Goal: Obtain resource: Download file/media

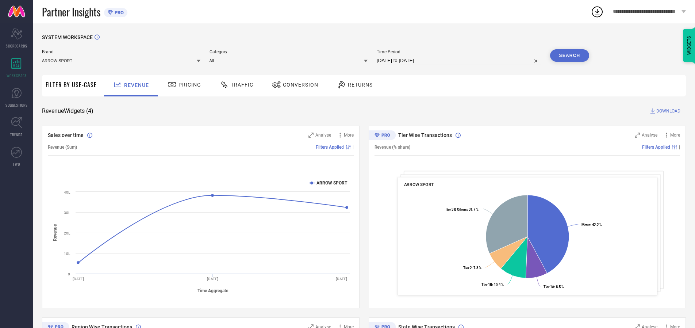
click at [235, 85] on span "Traffic" at bounding box center [242, 85] width 23 height 6
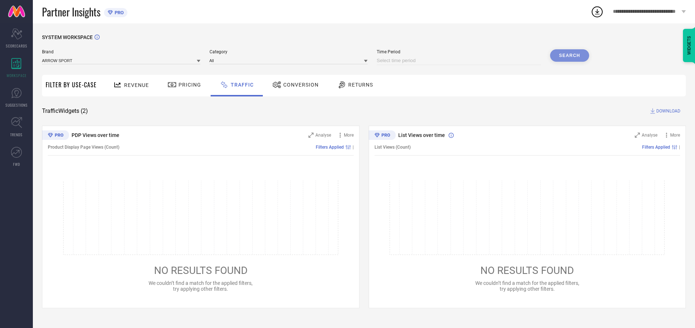
click at [460, 61] on input at bounding box center [459, 60] width 164 height 9
select select "9"
select select "2025"
select select "10"
select select "2025"
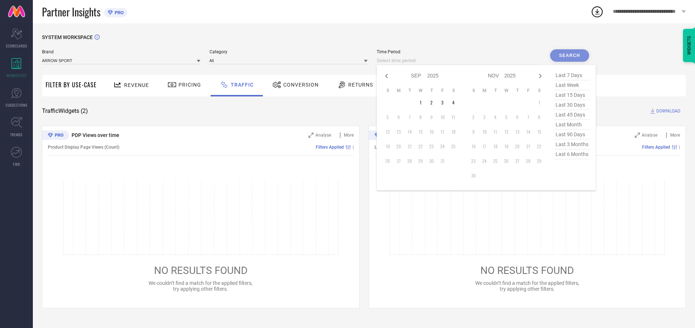
select select "8"
select select "2025"
select select "9"
select select "2025"
click at [455, 146] on td "27" at bounding box center [453, 146] width 11 height 11
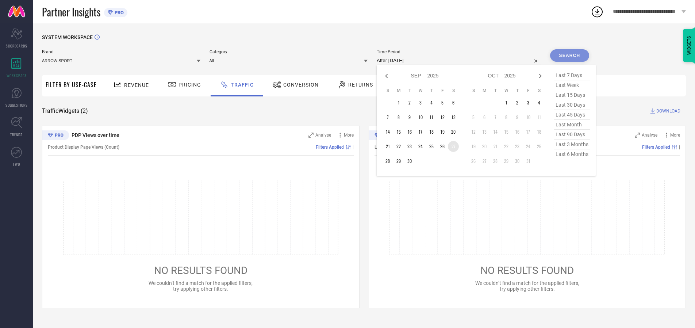
type input "[DATE] to [DATE]"
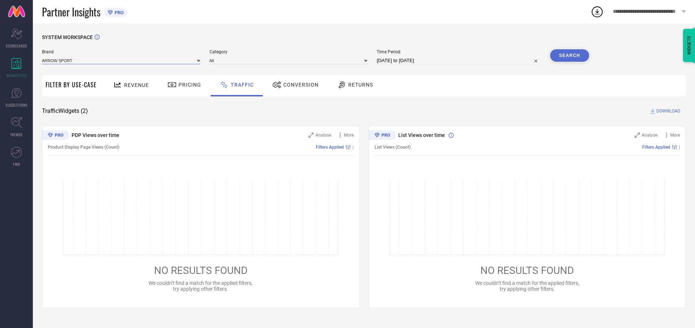
click at [122, 60] on input at bounding box center [121, 61] width 158 height 8
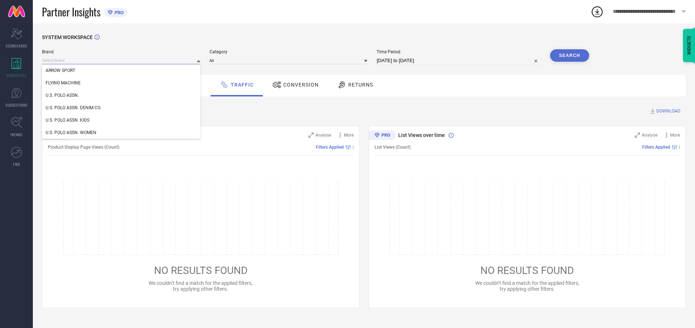
click at [122, 60] on input at bounding box center [121, 61] width 158 height 8
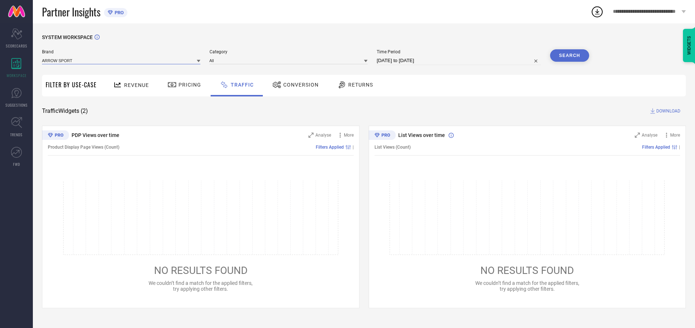
click at [122, 60] on input at bounding box center [121, 61] width 158 height 8
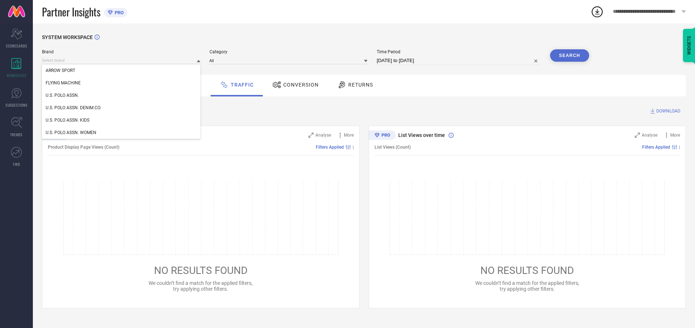
click at [122, 95] on div "U.S. POLO ASSN." at bounding box center [121, 95] width 158 height 12
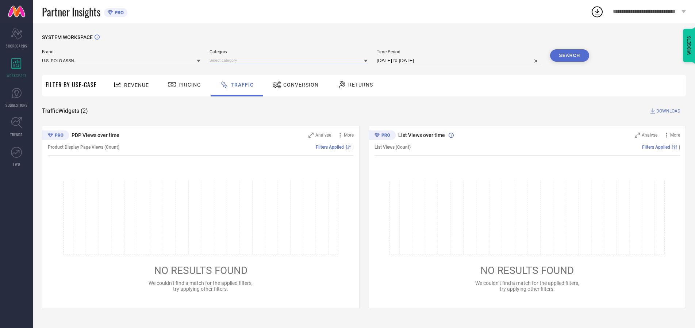
click at [290, 60] on input at bounding box center [288, 61] width 158 height 8
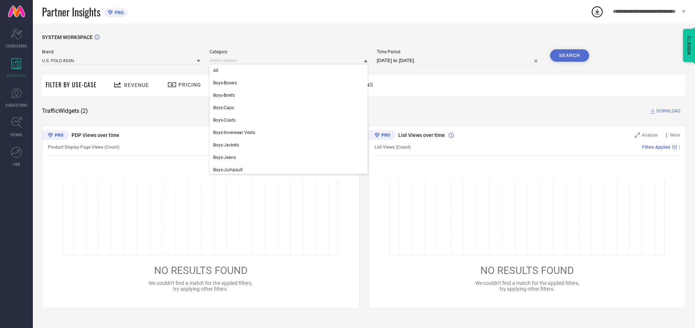
click at [290, 70] on div "All" at bounding box center [288, 70] width 158 height 12
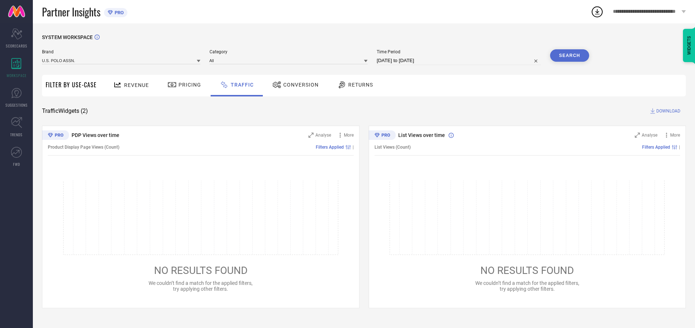
click at [569, 55] on button "Search" at bounding box center [569, 55] width 39 height 12
click at [667, 111] on span "DOWNLOAD" at bounding box center [668, 110] width 24 height 7
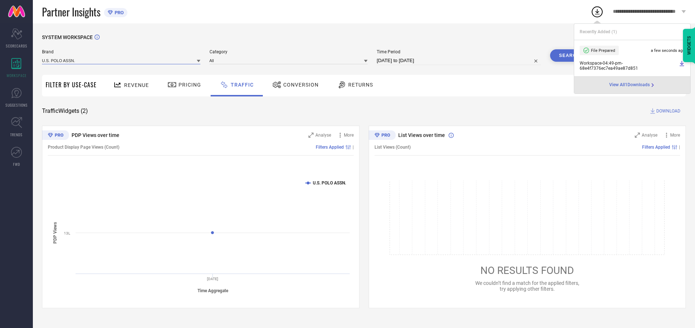
click at [122, 60] on input at bounding box center [121, 61] width 158 height 8
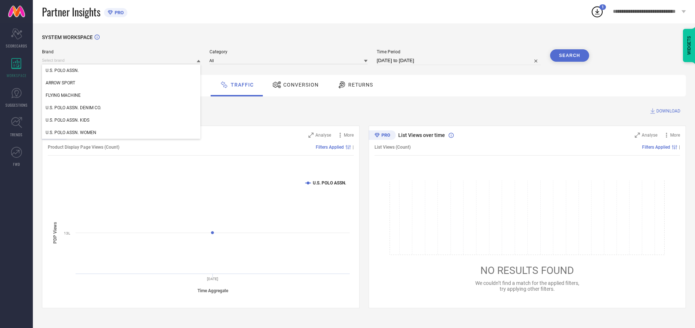
click at [122, 108] on div "U.S. POLO ASSN. DENIM CO." at bounding box center [121, 107] width 158 height 12
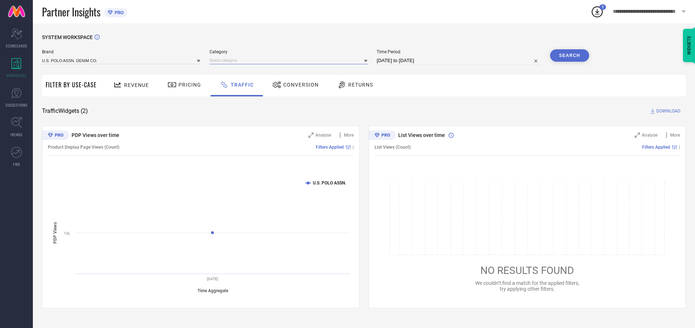
click at [290, 60] on input at bounding box center [288, 61] width 158 height 8
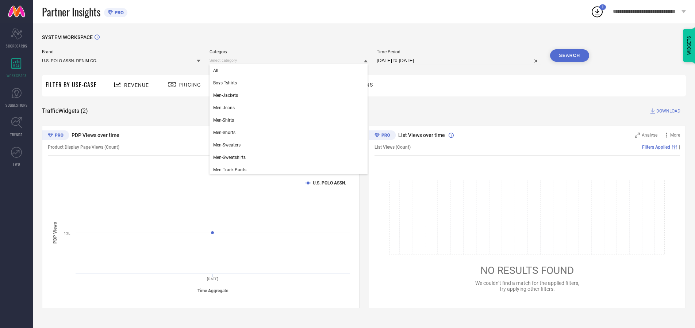
click at [290, 70] on div "All" at bounding box center [288, 70] width 158 height 12
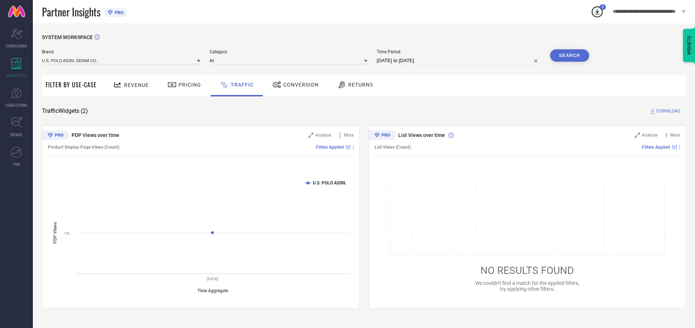
click at [569, 55] on button "Search" at bounding box center [569, 55] width 39 height 12
click at [667, 111] on span "DOWNLOAD" at bounding box center [668, 110] width 24 height 7
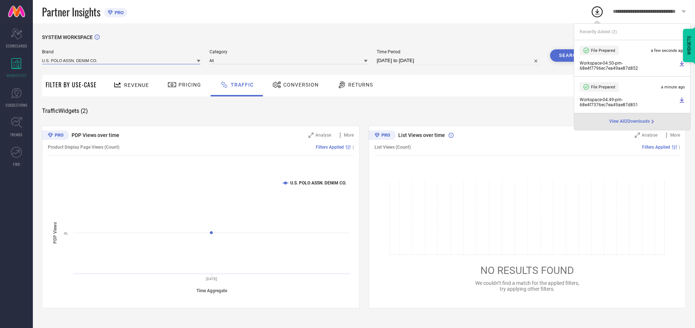
click at [122, 60] on input at bounding box center [121, 61] width 158 height 8
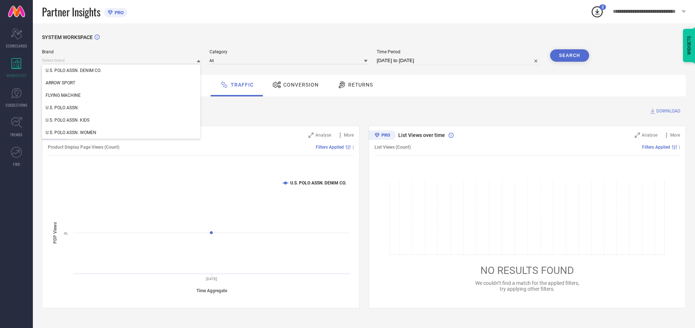
click at [122, 120] on div "U.S. POLO ASSN. KIDS" at bounding box center [121, 120] width 158 height 12
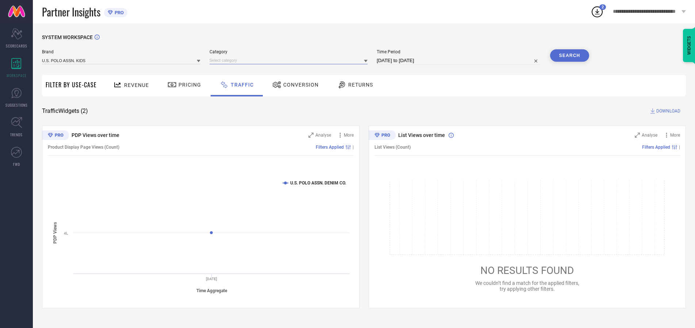
click at [290, 60] on input at bounding box center [288, 61] width 158 height 8
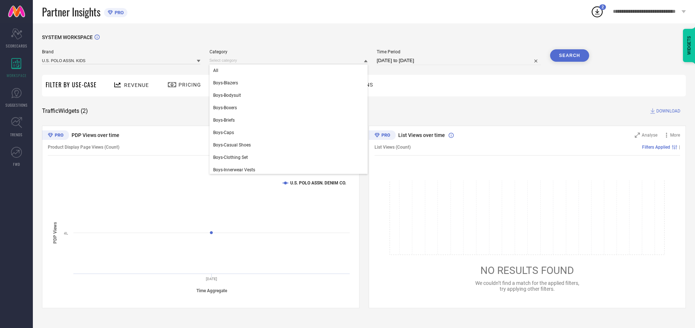
click at [290, 70] on div "All" at bounding box center [288, 70] width 158 height 12
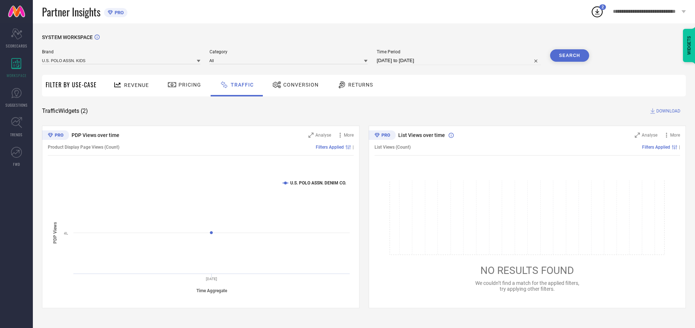
click at [569, 55] on button "Search" at bounding box center [569, 55] width 39 height 12
click at [667, 111] on span "DOWNLOAD" at bounding box center [668, 110] width 24 height 7
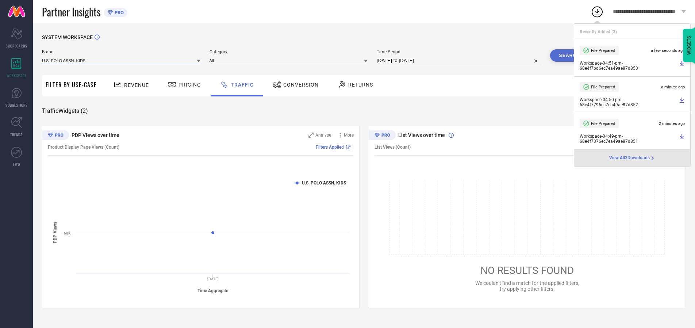
click at [122, 60] on input at bounding box center [121, 61] width 158 height 8
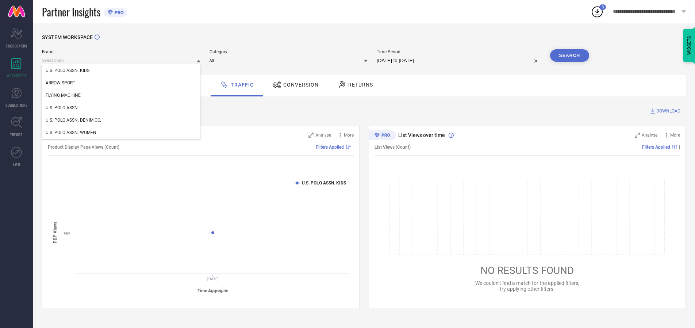
click at [122, 132] on div "U.S. POLO ASSN. WOMEN" at bounding box center [121, 132] width 158 height 12
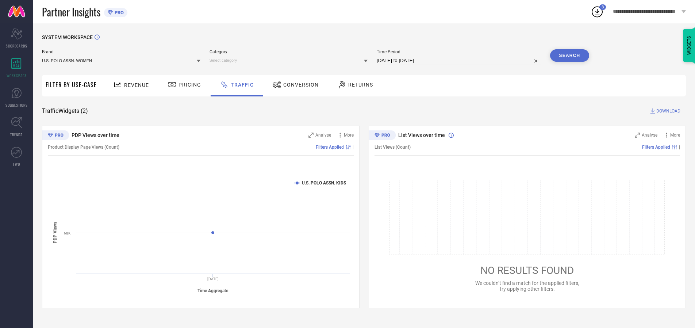
click at [290, 60] on input at bounding box center [288, 61] width 158 height 8
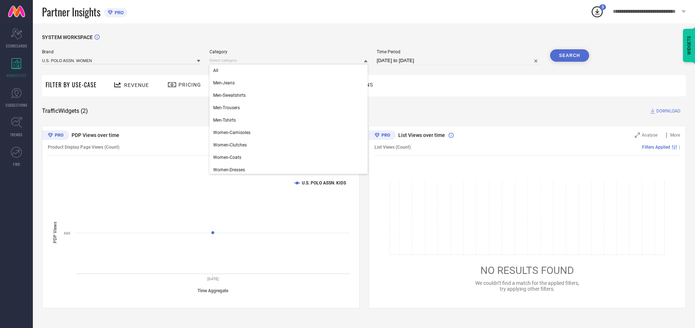
click at [290, 70] on div "All" at bounding box center [288, 70] width 158 height 12
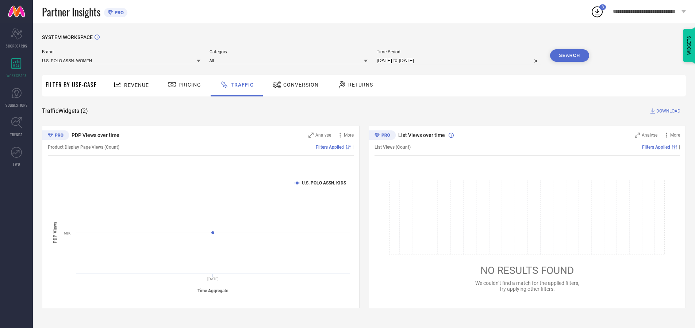
click at [569, 55] on button "Search" at bounding box center [569, 55] width 39 height 12
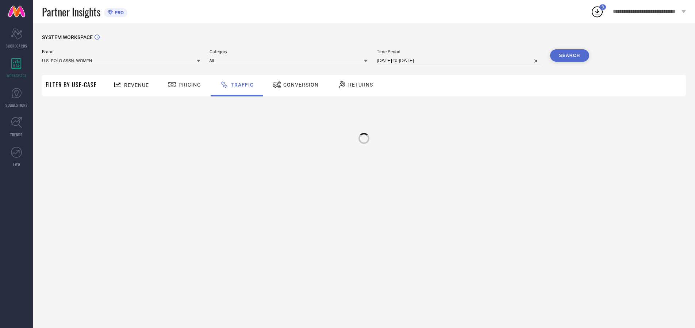
click at [364, 135] on div at bounding box center [363, 138] width 13 height 13
click at [460, 61] on input at bounding box center [459, 60] width 164 height 9
select select "9"
select select "2025"
select select "10"
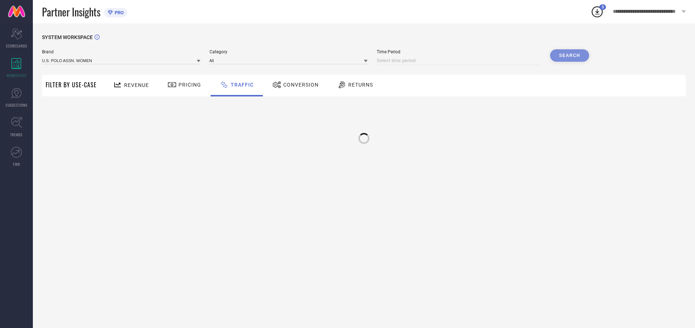
select select "2025"
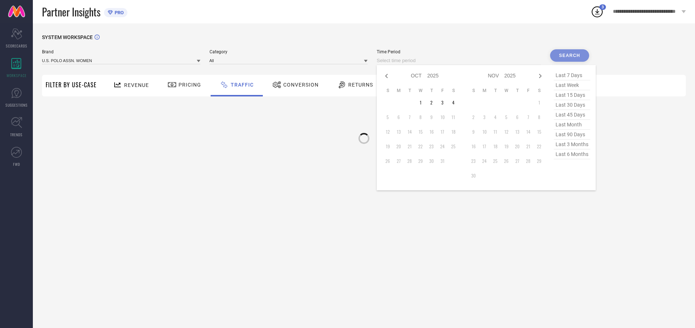
select select "8"
select select "2025"
select select "9"
select select "2025"
click at [390, 161] on td "28" at bounding box center [387, 160] width 11 height 11
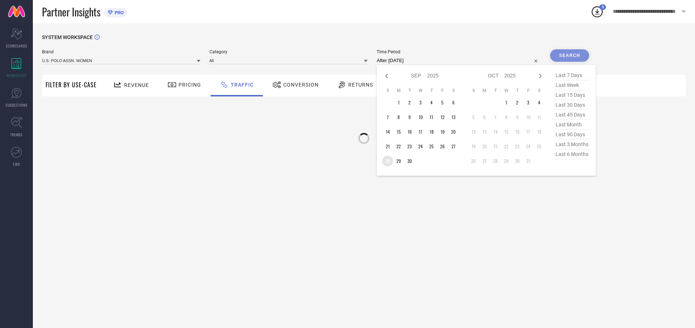
type input "[DATE] to [DATE]"
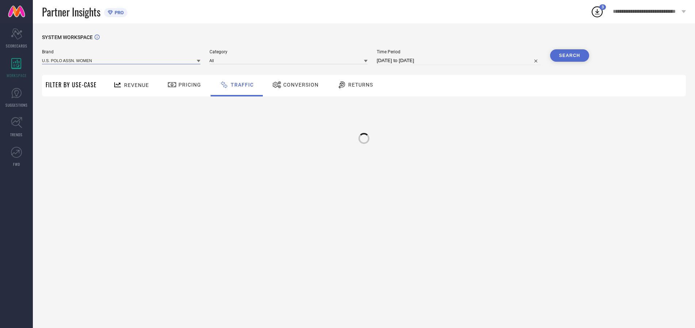
click at [122, 60] on input at bounding box center [121, 61] width 158 height 8
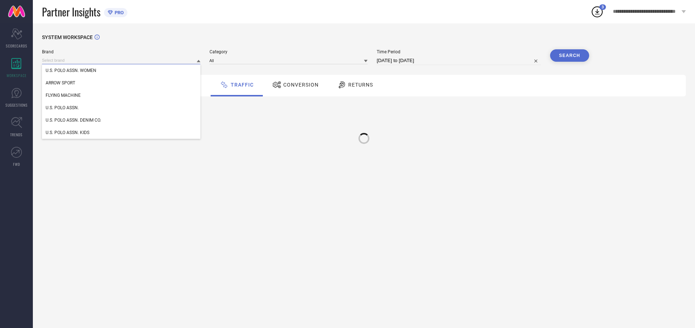
click at [122, 60] on input at bounding box center [121, 61] width 158 height 8
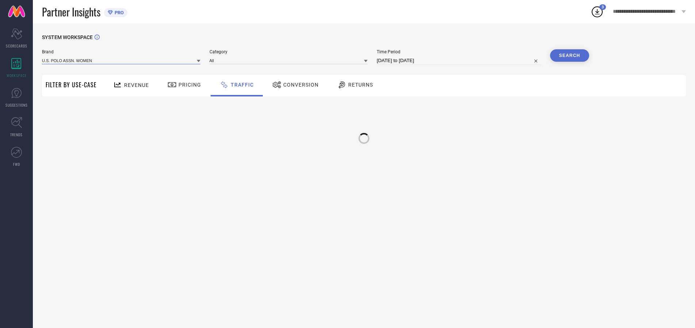
click at [122, 60] on input at bounding box center [121, 61] width 158 height 8
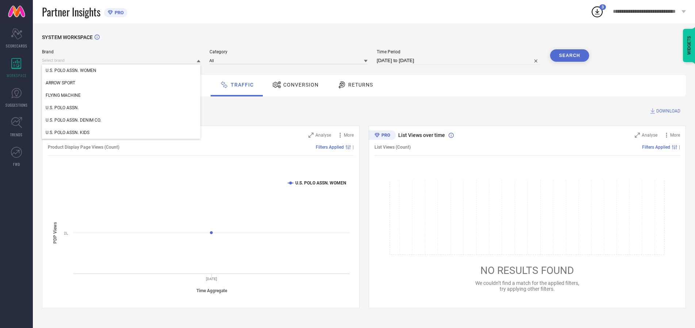
click at [122, 70] on div "U.S. POLO ASSN. WOMEN" at bounding box center [121, 70] width 158 height 12
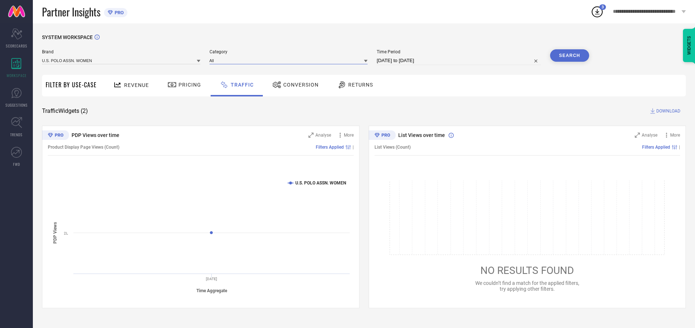
click at [290, 60] on input at bounding box center [288, 61] width 158 height 8
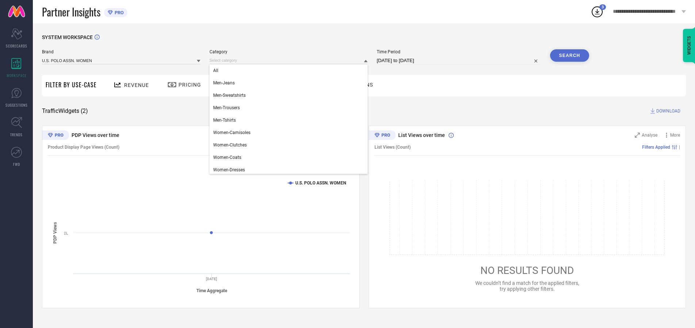
click at [290, 70] on div "All" at bounding box center [288, 70] width 158 height 12
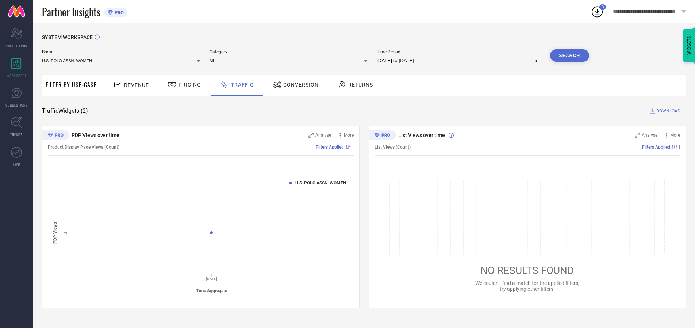
click at [569, 55] on button "Search" at bounding box center [569, 55] width 39 height 12
click at [667, 111] on span "DOWNLOAD" at bounding box center [668, 110] width 24 height 7
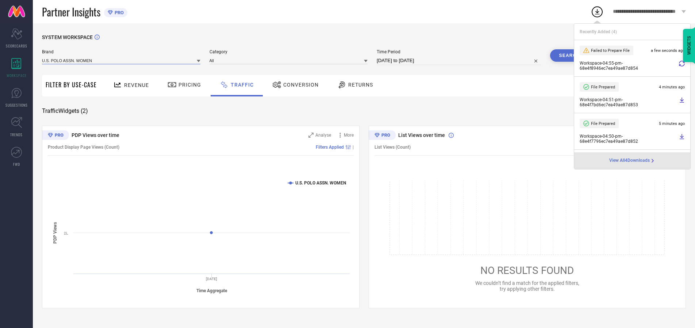
click at [122, 60] on input at bounding box center [121, 61] width 158 height 8
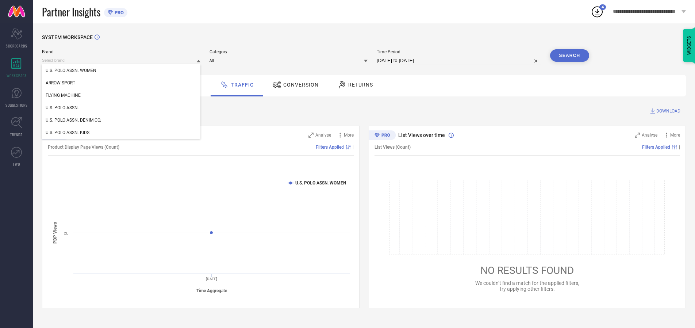
click at [122, 108] on div "U.S. POLO ASSN." at bounding box center [121, 107] width 158 height 12
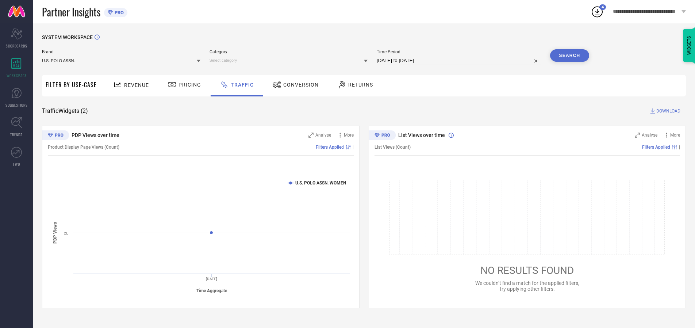
click at [290, 60] on input at bounding box center [288, 61] width 158 height 8
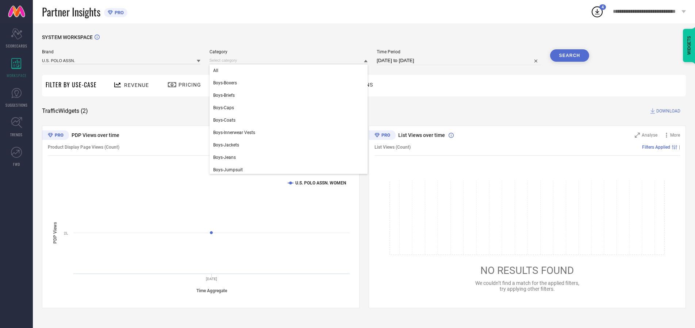
click at [290, 70] on div "All" at bounding box center [288, 70] width 158 height 12
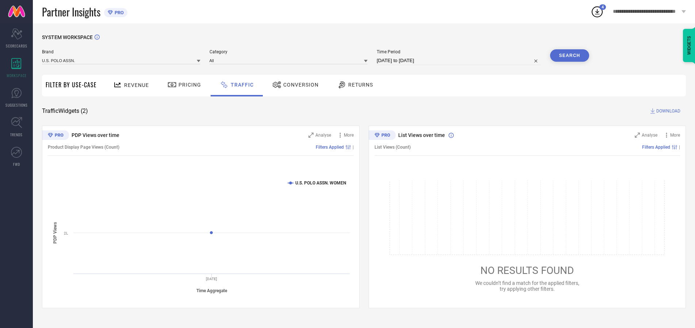
click at [569, 55] on button "Search" at bounding box center [569, 55] width 39 height 12
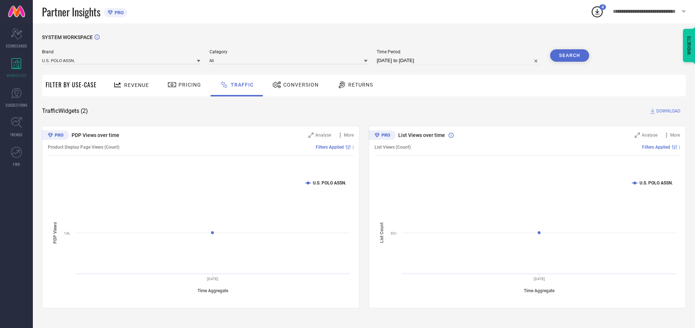
click at [667, 111] on span "DOWNLOAD" at bounding box center [668, 110] width 24 height 7
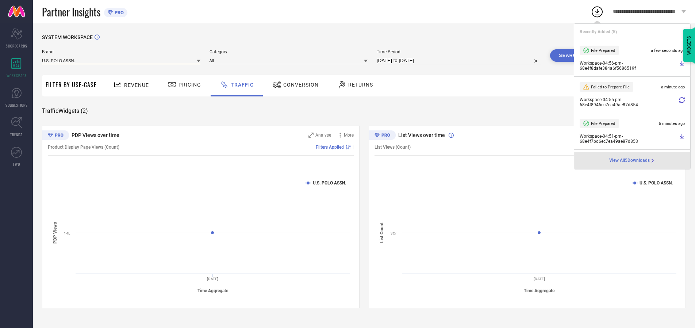
click at [122, 60] on input at bounding box center [121, 61] width 158 height 8
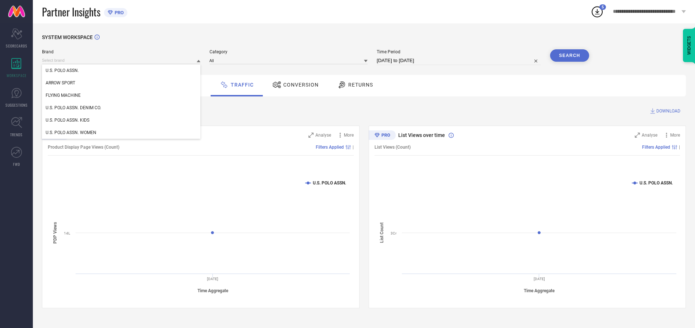
click at [122, 108] on div "U.S. POLO ASSN. DENIM CO." at bounding box center [121, 107] width 158 height 12
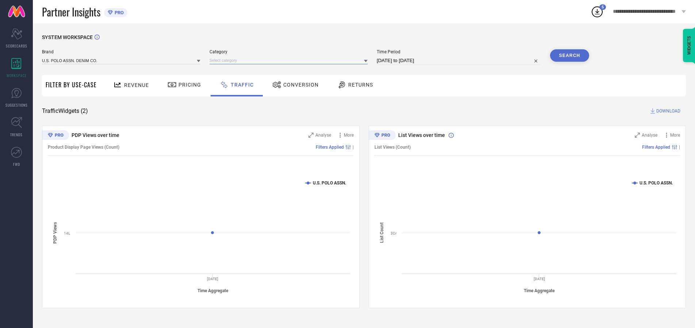
click at [290, 60] on input at bounding box center [288, 61] width 158 height 8
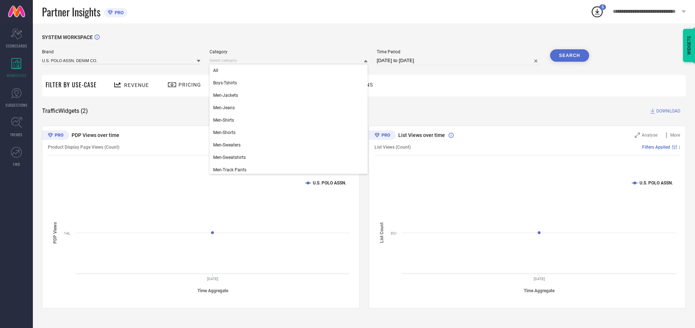
click at [290, 70] on div "All" at bounding box center [288, 70] width 158 height 12
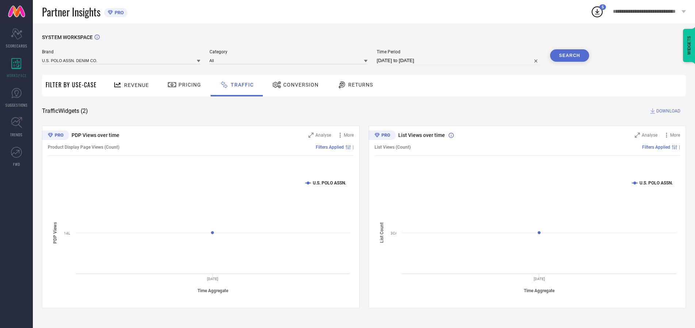
click at [569, 55] on button "Search" at bounding box center [569, 55] width 39 height 12
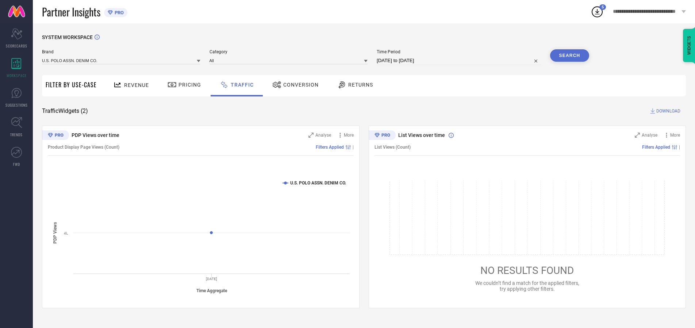
click at [667, 111] on span "DOWNLOAD" at bounding box center [668, 110] width 24 height 7
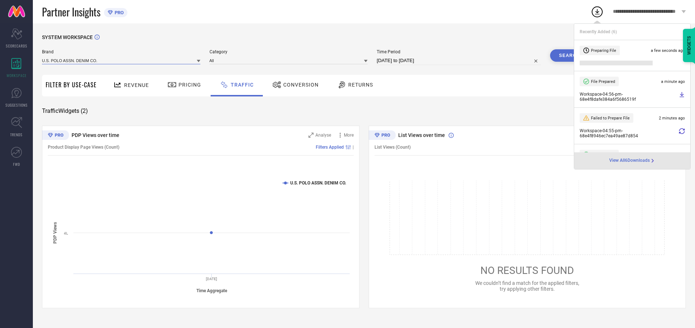
click at [122, 60] on input at bounding box center [121, 61] width 158 height 8
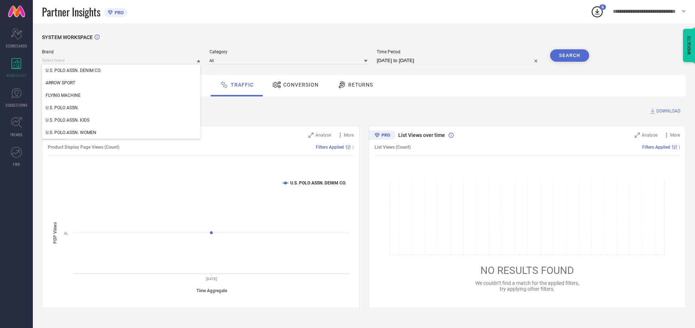
click at [122, 120] on div "U.S. POLO ASSN. KIDS" at bounding box center [121, 120] width 158 height 12
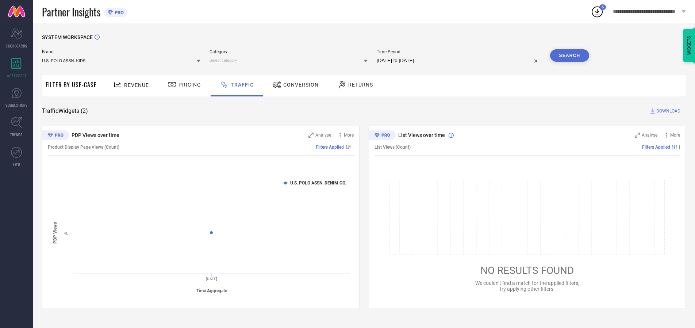
click at [290, 60] on input at bounding box center [288, 61] width 158 height 8
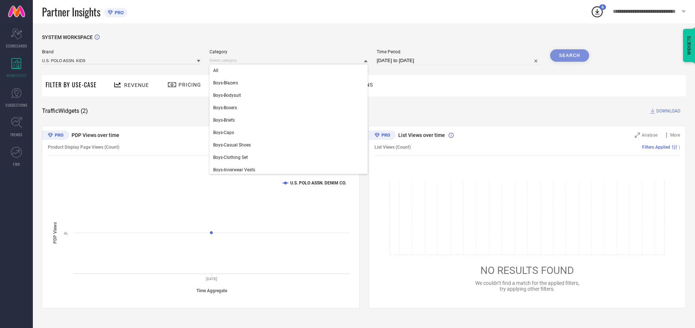
click at [290, 70] on div "All" at bounding box center [288, 70] width 158 height 12
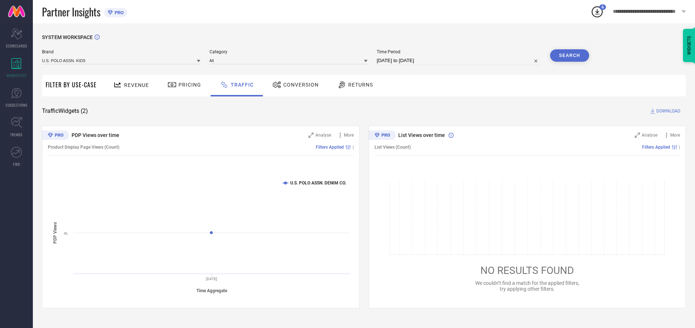
click at [569, 55] on button "Search" at bounding box center [569, 55] width 39 height 12
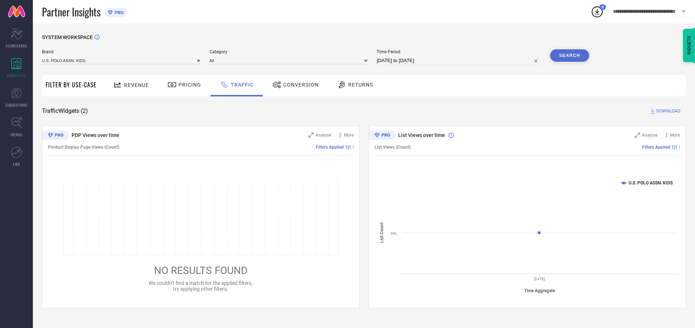
click at [667, 111] on span "DOWNLOAD" at bounding box center [668, 110] width 24 height 7
click at [460, 61] on input at bounding box center [459, 60] width 164 height 9
select select "9"
select select "2025"
select select "10"
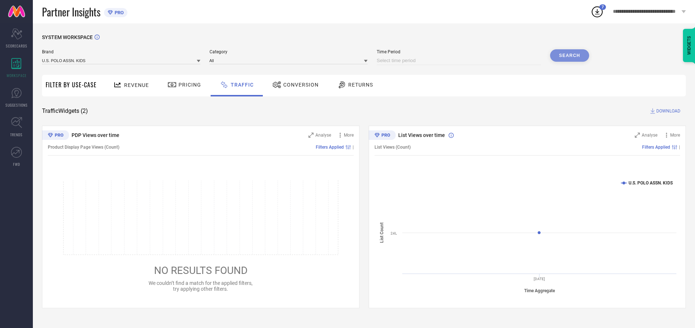
select select "2025"
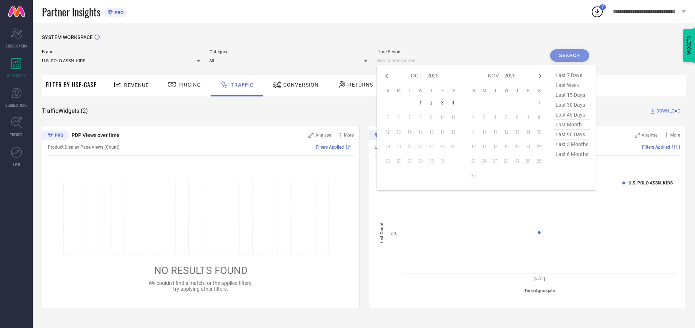
select select "8"
select select "2025"
select select "9"
select select "2025"
click at [401, 161] on td "29" at bounding box center [398, 160] width 11 height 11
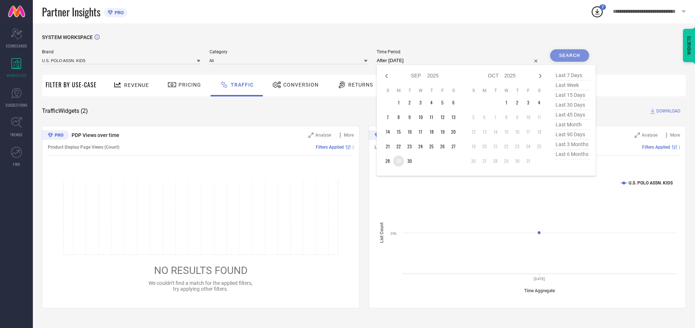
type input "[DATE] to [DATE]"
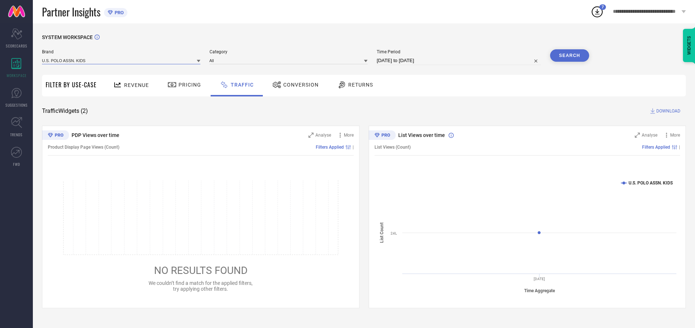
click at [122, 60] on input at bounding box center [121, 61] width 158 height 8
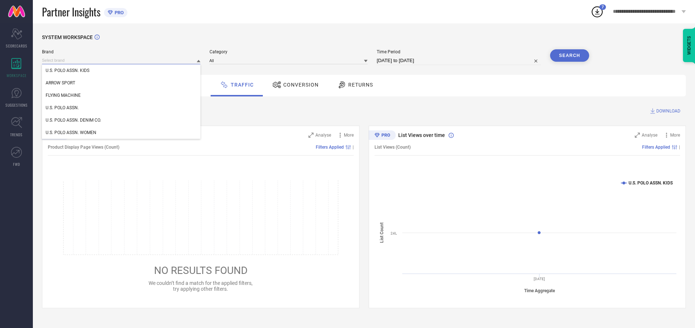
click at [122, 60] on input at bounding box center [121, 61] width 158 height 8
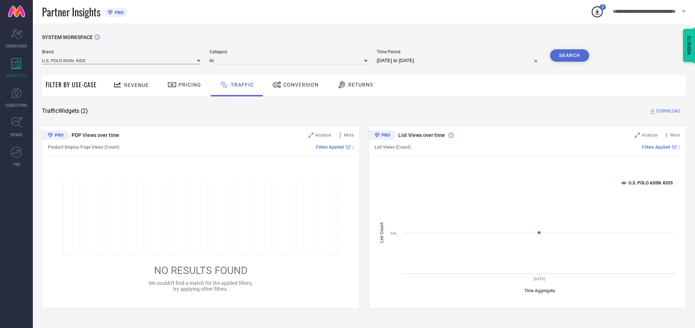
click at [122, 60] on input at bounding box center [121, 61] width 158 height 8
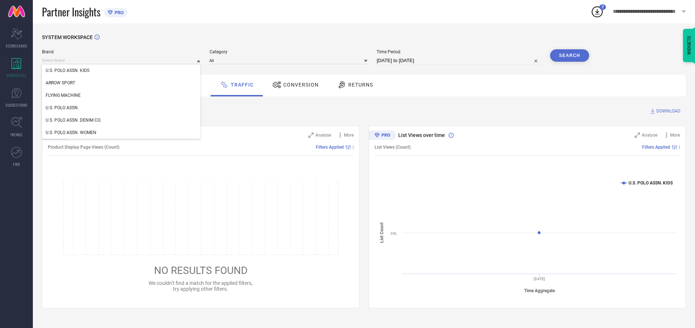
click at [122, 70] on div "U.S. POLO ASSN. KIDS" at bounding box center [121, 70] width 158 height 12
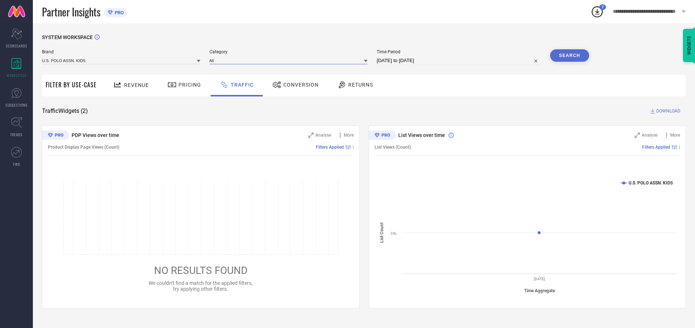
click at [290, 60] on input at bounding box center [288, 61] width 158 height 8
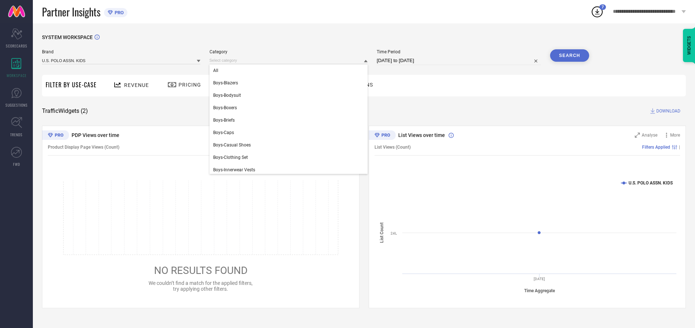
click at [290, 70] on div "All" at bounding box center [288, 70] width 158 height 12
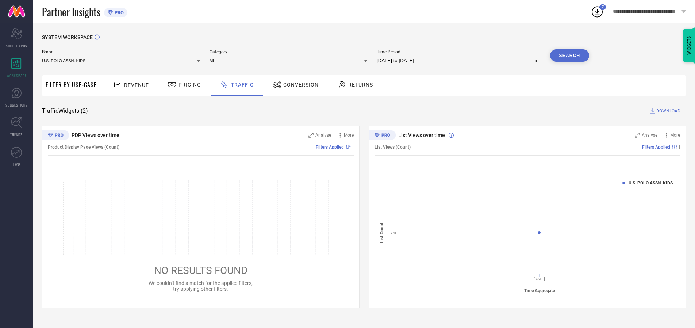
click at [569, 55] on button "Search" at bounding box center [569, 55] width 39 height 12
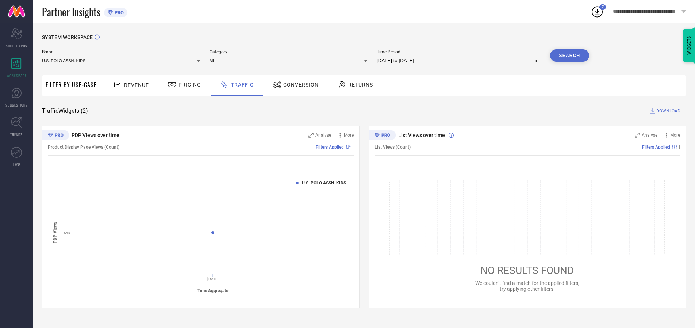
click at [667, 111] on span "DOWNLOAD" at bounding box center [668, 110] width 24 height 7
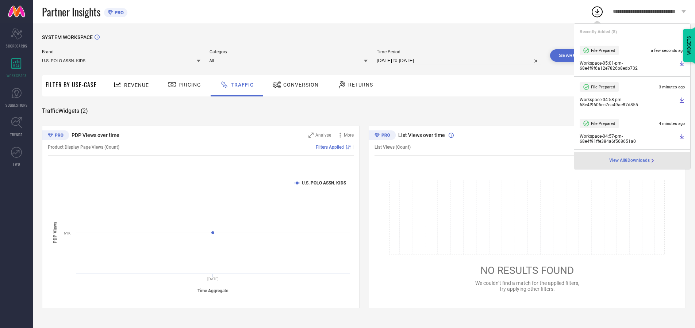
click at [122, 60] on input at bounding box center [121, 61] width 158 height 8
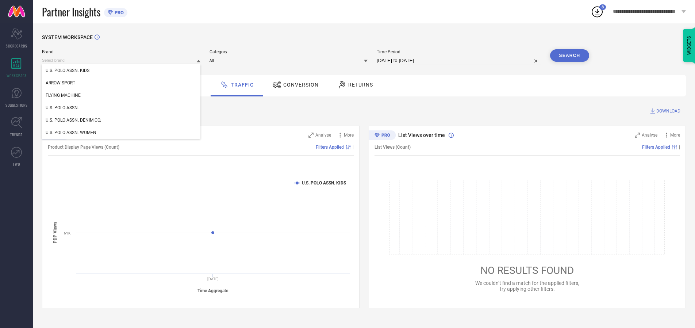
click at [122, 108] on div "U.S. POLO ASSN." at bounding box center [121, 107] width 158 height 12
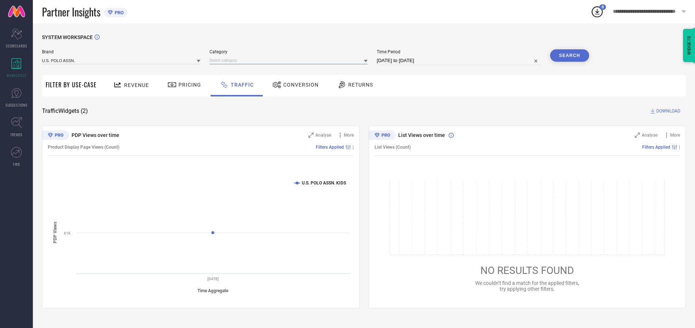
click at [290, 60] on input at bounding box center [288, 61] width 158 height 8
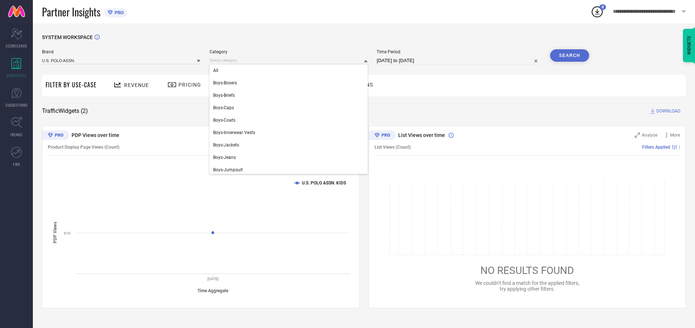
click at [290, 70] on div "All" at bounding box center [288, 70] width 158 height 12
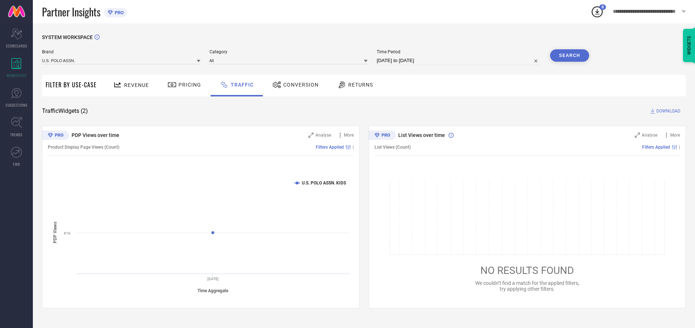
click at [569, 55] on button "Search" at bounding box center [569, 55] width 39 height 12
click at [667, 111] on span "DOWNLOAD" at bounding box center [668, 110] width 24 height 7
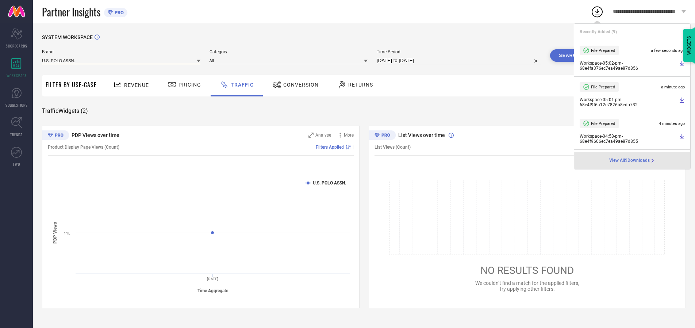
click at [122, 60] on input at bounding box center [121, 61] width 158 height 8
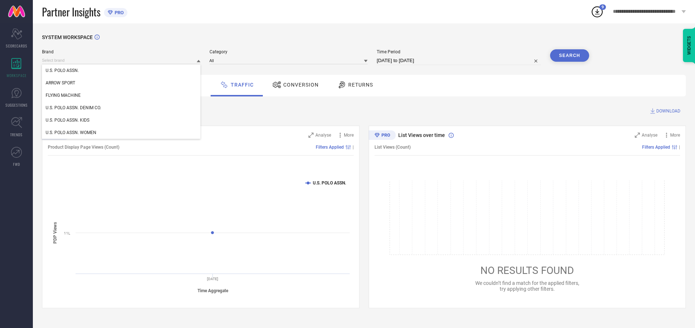
click at [122, 108] on div "U.S. POLO ASSN. DENIM CO." at bounding box center [121, 107] width 158 height 12
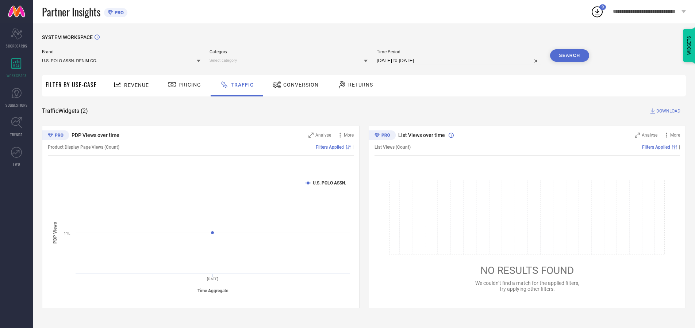
click at [290, 60] on input at bounding box center [288, 61] width 158 height 8
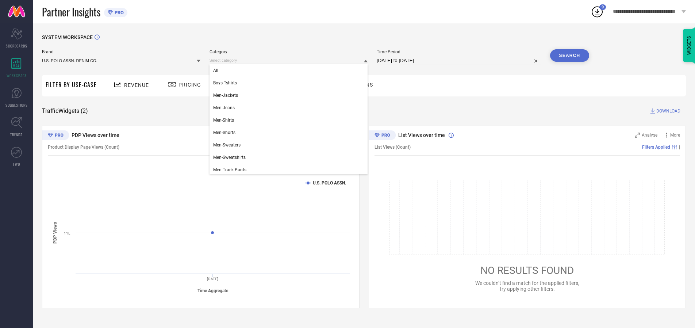
click at [290, 70] on div "All" at bounding box center [288, 70] width 158 height 12
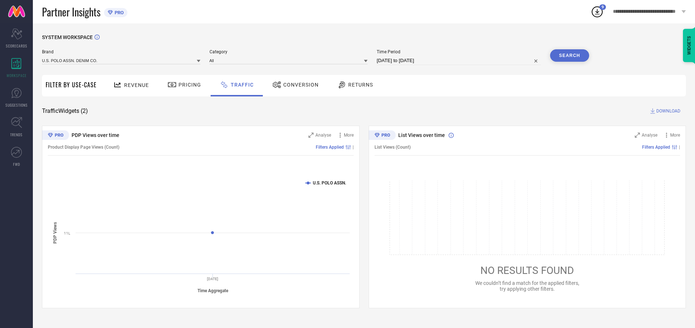
click at [569, 55] on button "Search" at bounding box center [569, 55] width 39 height 12
click at [667, 111] on span "DOWNLOAD" at bounding box center [668, 110] width 24 height 7
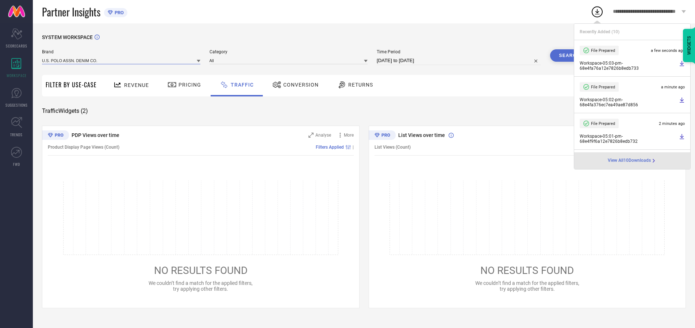
click at [122, 60] on input at bounding box center [121, 61] width 158 height 8
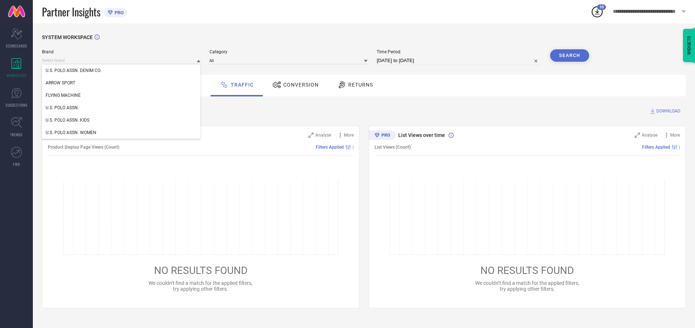
click at [122, 132] on div "U.S. POLO ASSN. WOMEN" at bounding box center [121, 132] width 158 height 12
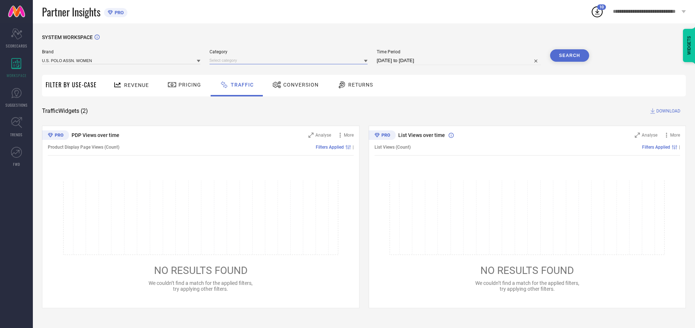
click at [290, 60] on input at bounding box center [288, 61] width 158 height 8
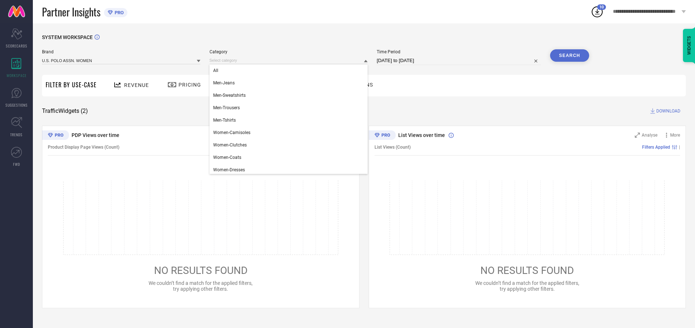
click at [290, 70] on div "All" at bounding box center [288, 70] width 158 height 12
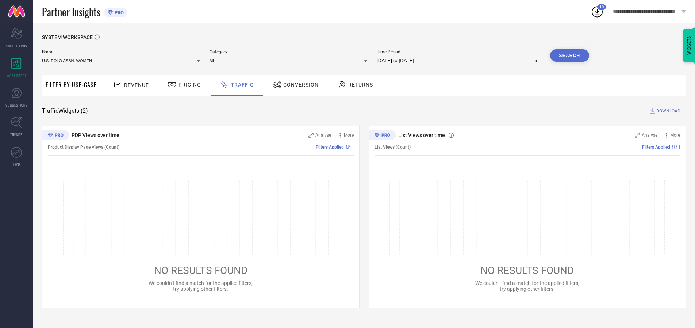
click at [569, 55] on button "Search" at bounding box center [569, 55] width 39 height 12
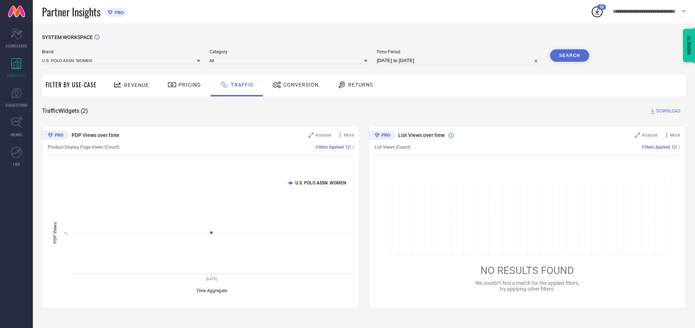
click at [667, 111] on span "DOWNLOAD" at bounding box center [668, 110] width 24 height 7
click at [460, 61] on input at bounding box center [459, 60] width 164 height 9
select select "9"
select select "2025"
select select "10"
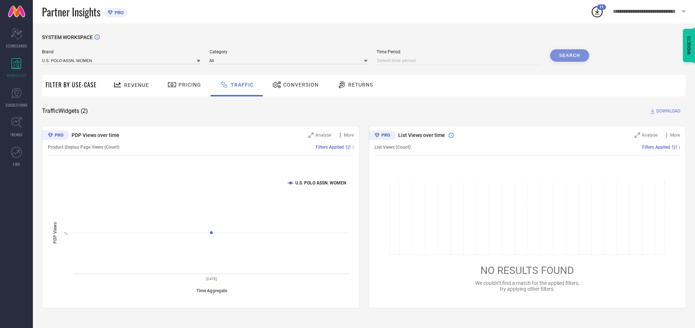
select select "2025"
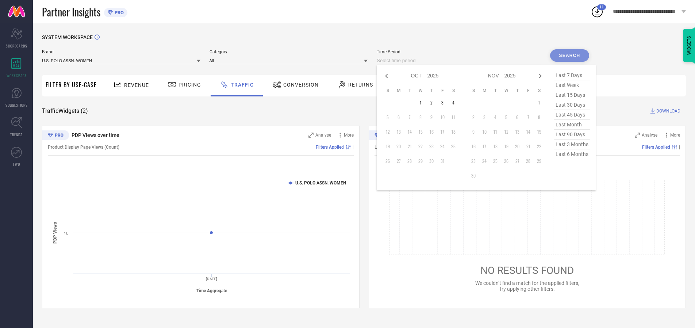
select select "8"
select select "2025"
select select "9"
select select "2025"
click at [412, 161] on td "30" at bounding box center [409, 160] width 11 height 11
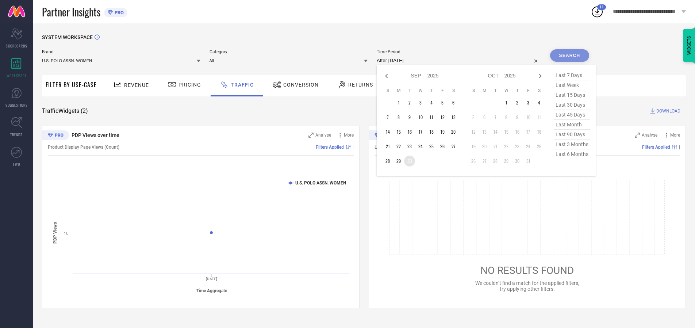
type input "[DATE] to [DATE]"
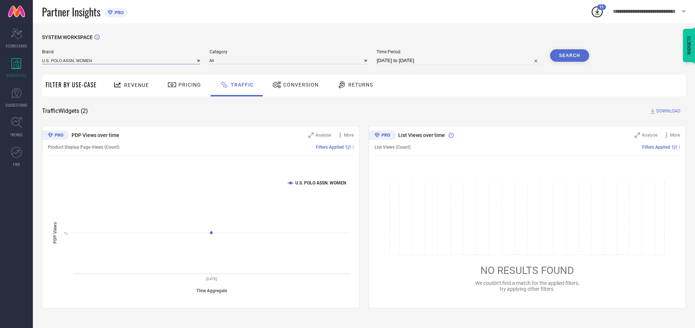
click at [122, 60] on input at bounding box center [121, 61] width 158 height 8
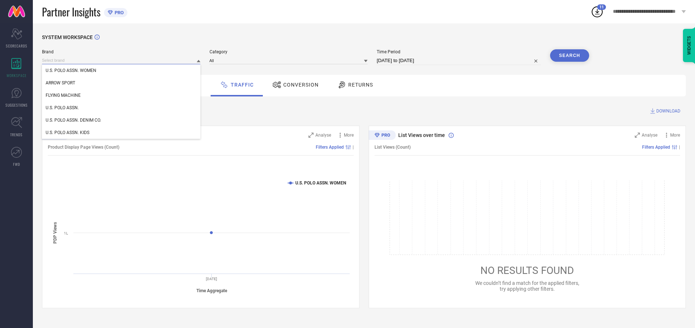
click at [122, 60] on input at bounding box center [121, 61] width 158 height 8
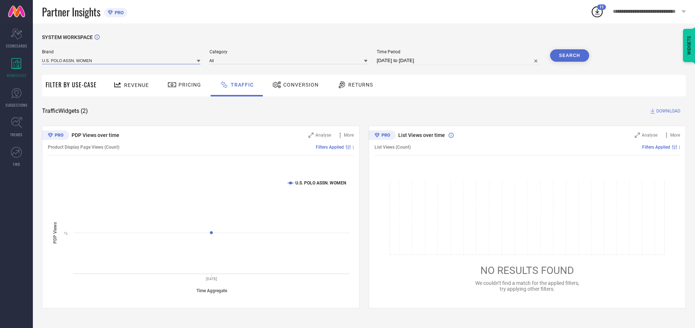
click at [122, 60] on input at bounding box center [121, 61] width 158 height 8
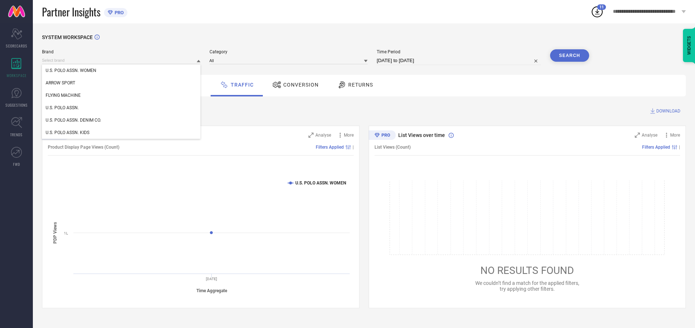
click at [122, 70] on div "U.S. POLO ASSN. WOMEN" at bounding box center [121, 70] width 158 height 12
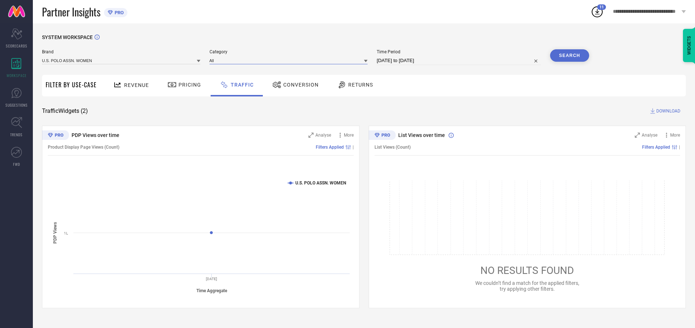
click at [290, 60] on input at bounding box center [288, 61] width 158 height 8
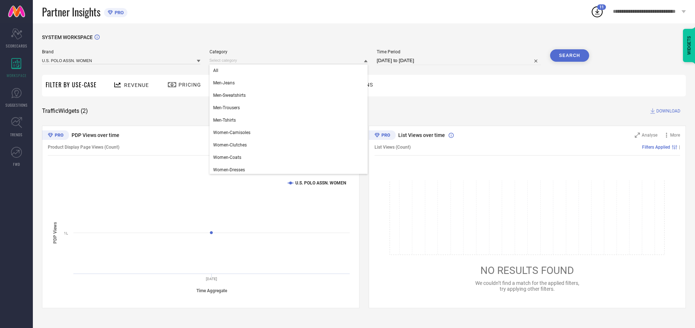
click at [290, 70] on div "All" at bounding box center [288, 70] width 158 height 12
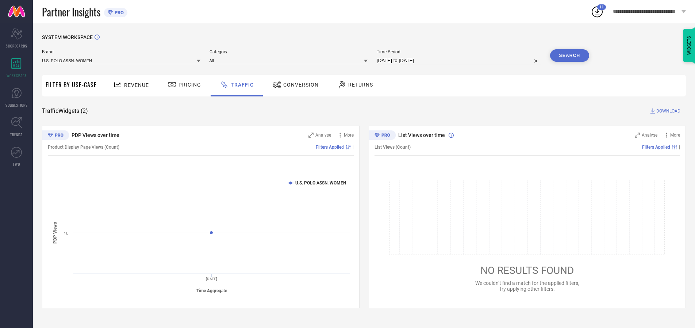
click at [569, 55] on button "Search" at bounding box center [569, 55] width 39 height 12
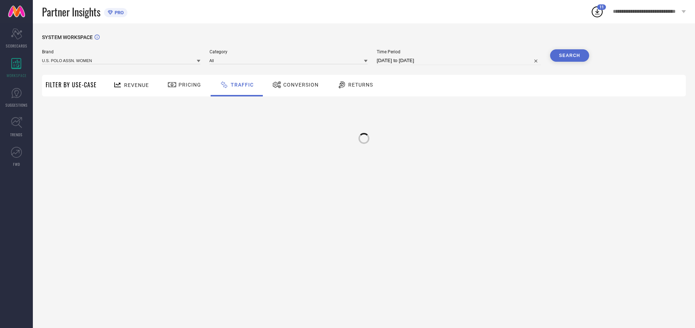
click at [364, 135] on div at bounding box center [364, 138] width 12 height 12
click at [122, 60] on input at bounding box center [121, 61] width 158 height 8
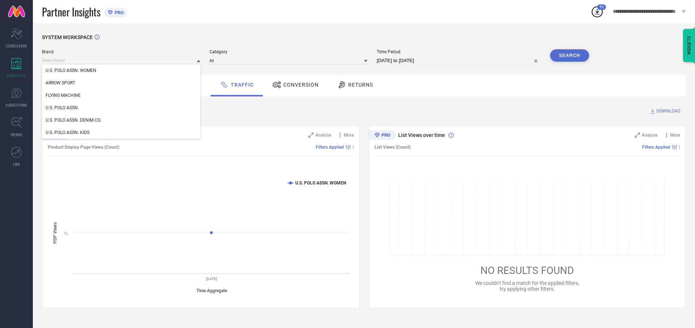
click at [122, 108] on div "U.S. POLO ASSN." at bounding box center [121, 107] width 158 height 12
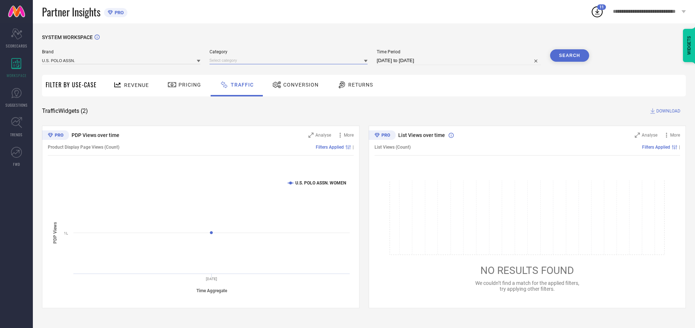
click at [290, 60] on input at bounding box center [288, 61] width 158 height 8
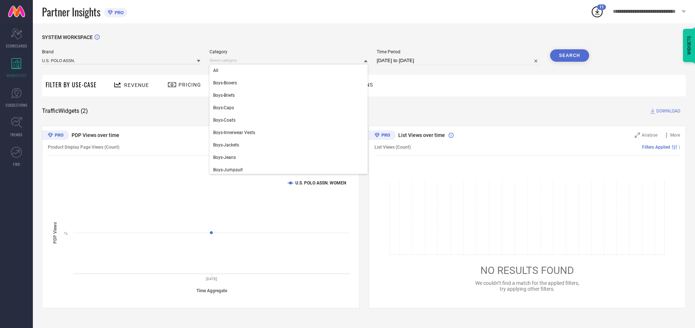
click at [290, 70] on div "All" at bounding box center [288, 70] width 158 height 12
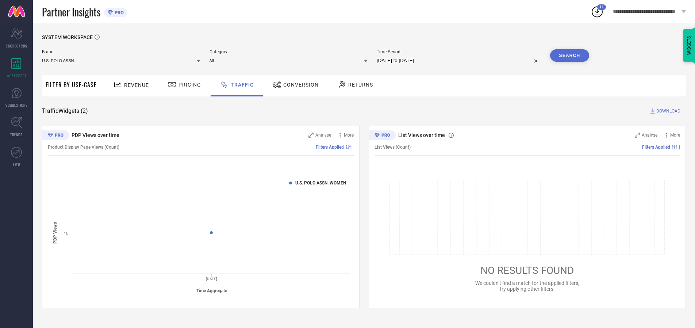
click at [569, 55] on button "Search" at bounding box center [569, 55] width 39 height 12
click at [667, 111] on span "DOWNLOAD" at bounding box center [668, 110] width 24 height 7
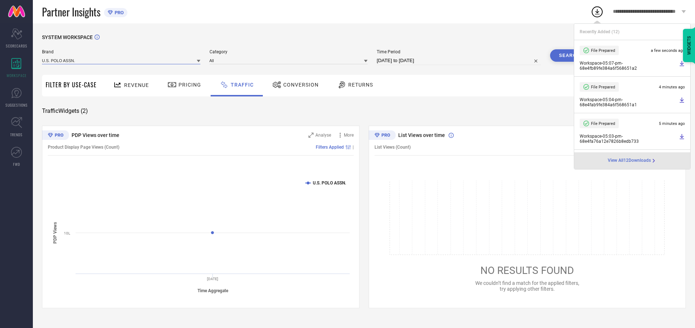
click at [122, 60] on input at bounding box center [121, 61] width 158 height 8
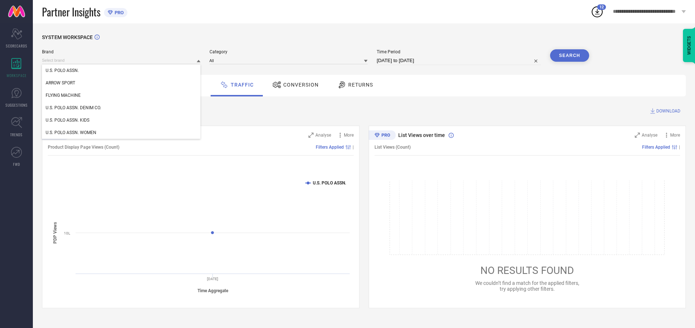
click at [122, 108] on div "U.S. POLO ASSN. DENIM CO." at bounding box center [121, 107] width 158 height 12
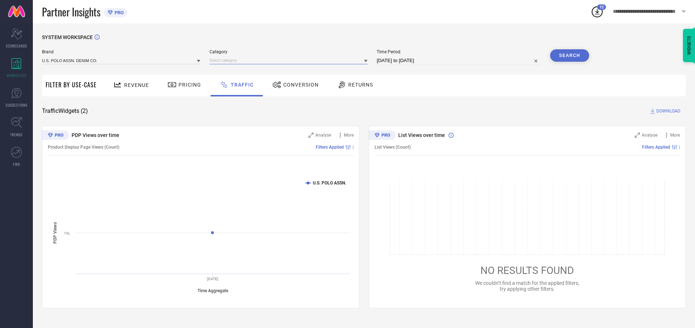
click at [290, 60] on input at bounding box center [288, 61] width 158 height 8
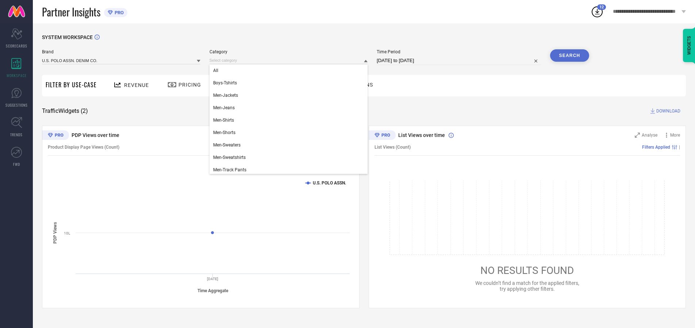
click at [290, 70] on div "All" at bounding box center [288, 70] width 158 height 12
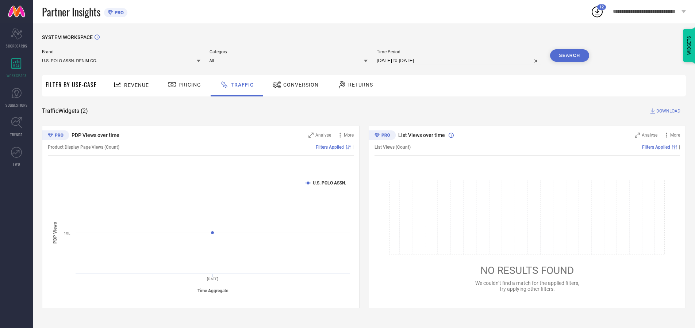
click at [569, 55] on button "Search" at bounding box center [569, 55] width 39 height 12
click at [667, 111] on span "DOWNLOAD" at bounding box center [668, 110] width 24 height 7
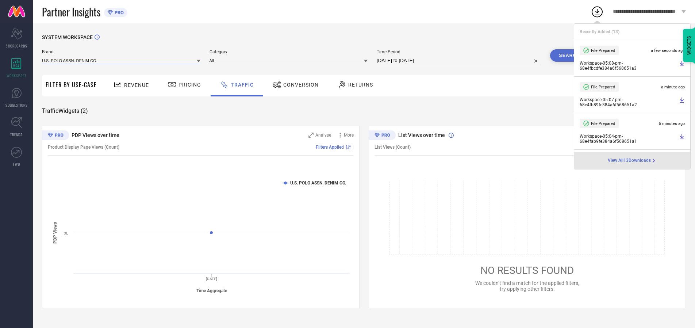
click at [122, 60] on input at bounding box center [121, 61] width 158 height 8
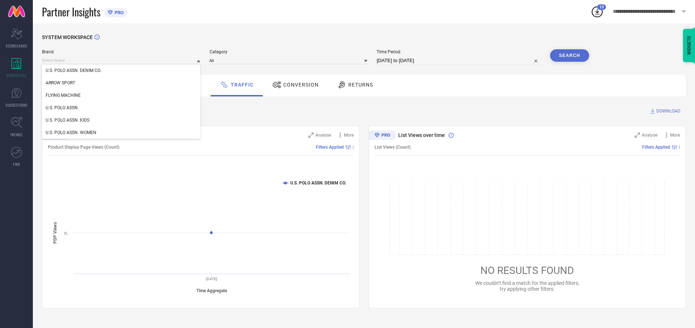
click at [122, 120] on div "U.S. POLO ASSN. KIDS" at bounding box center [121, 120] width 158 height 12
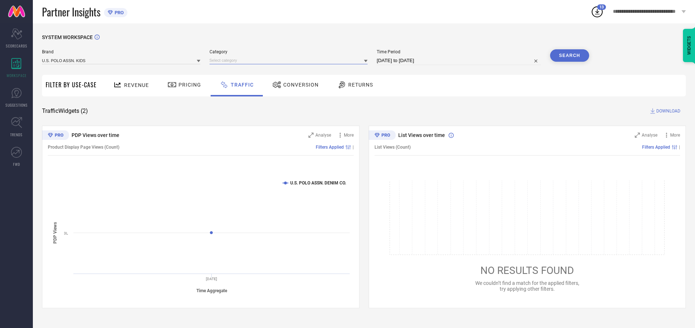
click at [290, 60] on input at bounding box center [288, 61] width 158 height 8
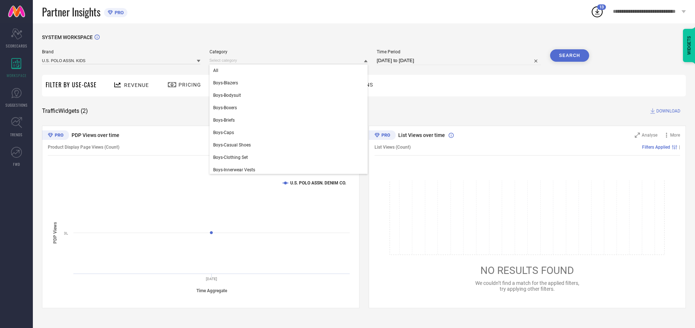
click at [290, 70] on div "All" at bounding box center [288, 70] width 158 height 12
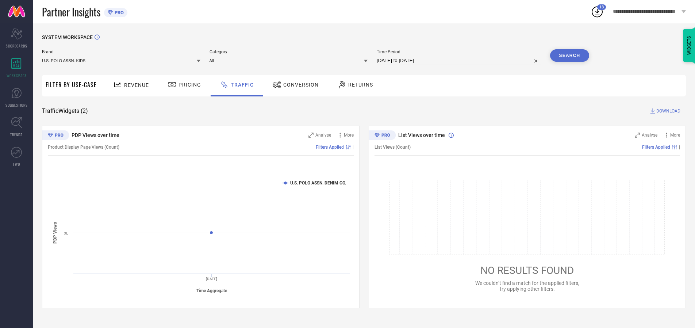
click at [569, 55] on button "Search" at bounding box center [569, 55] width 39 height 12
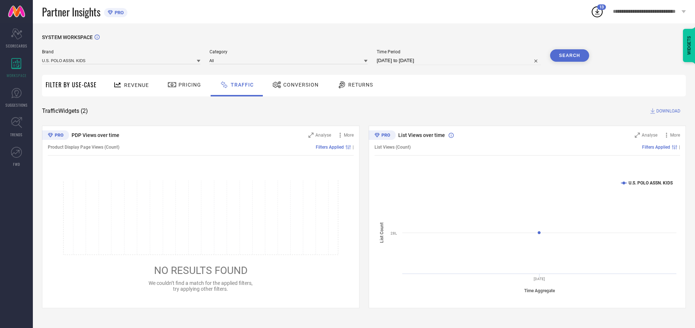
click at [667, 111] on span "DOWNLOAD" at bounding box center [668, 110] width 24 height 7
click at [460, 61] on input at bounding box center [459, 60] width 164 height 9
select select "9"
select select "2025"
select select "10"
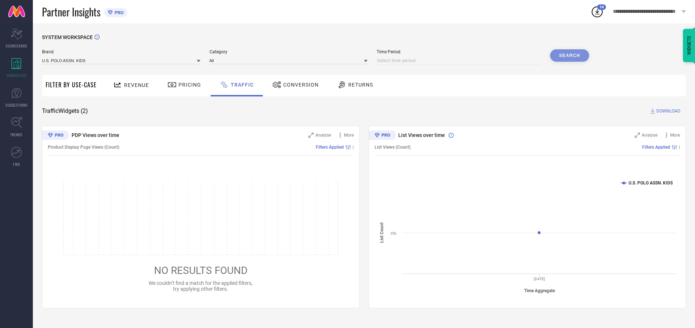
select select "2025"
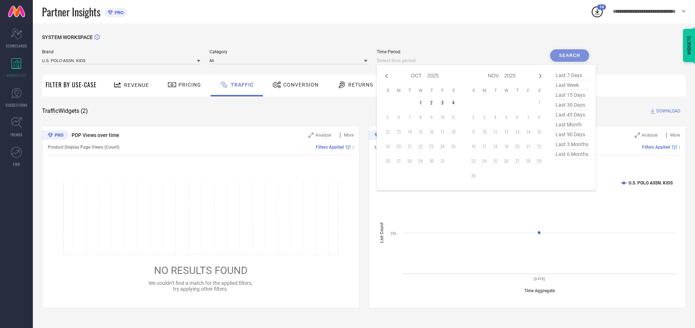
click at [423, 103] on td "1" at bounding box center [420, 102] width 11 height 11
type input "[DATE] to [DATE]"
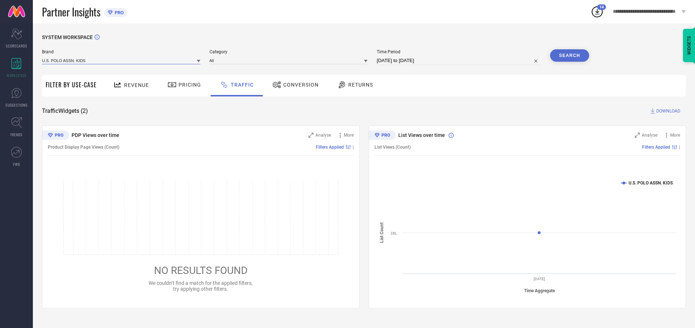
click at [122, 60] on input at bounding box center [121, 61] width 158 height 8
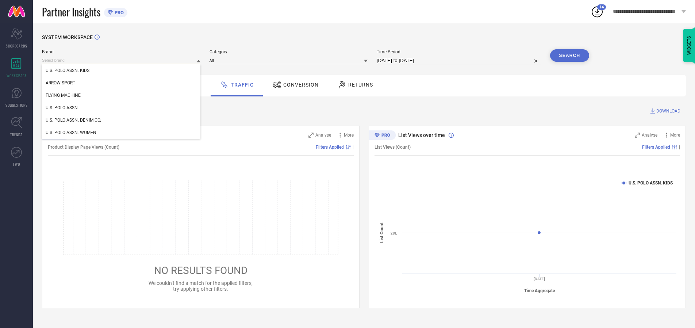
click at [122, 60] on input at bounding box center [121, 61] width 158 height 8
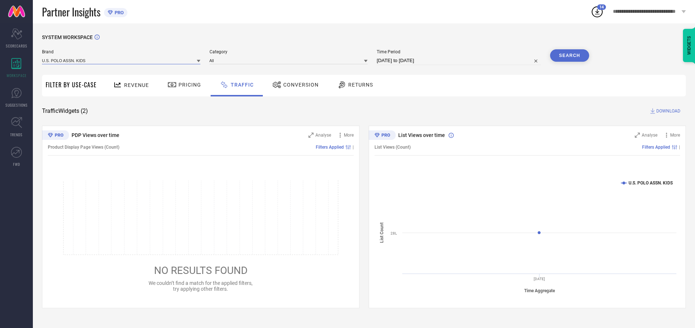
click at [122, 60] on input at bounding box center [121, 61] width 158 height 8
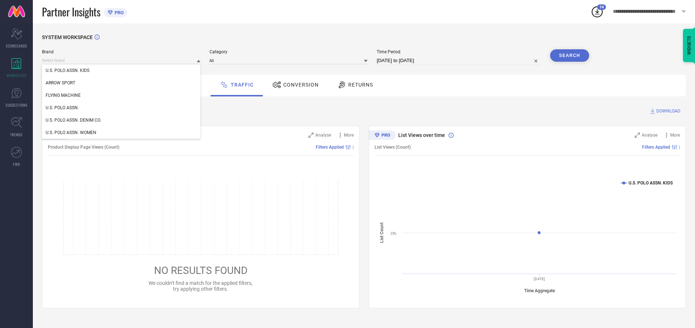
click at [122, 70] on div "U.S. POLO ASSN. KIDS" at bounding box center [121, 70] width 158 height 12
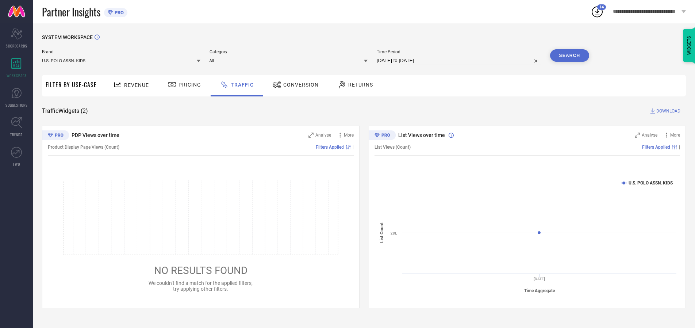
click at [290, 60] on input at bounding box center [288, 61] width 158 height 8
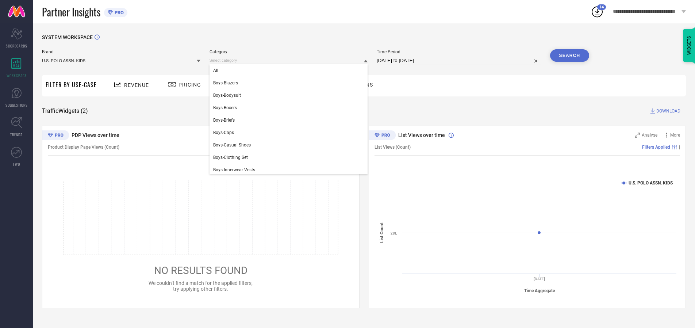
click at [290, 70] on div "All" at bounding box center [288, 70] width 158 height 12
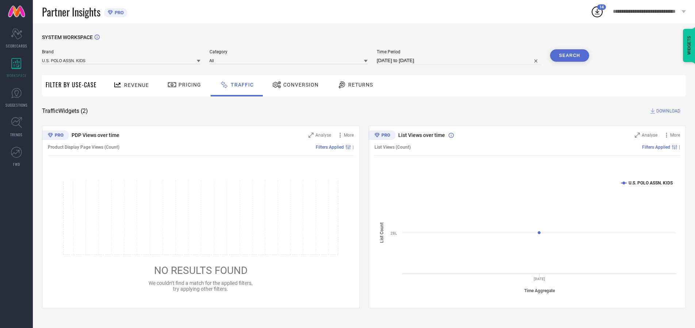
click at [569, 55] on button "Search" at bounding box center [569, 55] width 39 height 12
click at [667, 111] on span "DOWNLOAD" at bounding box center [668, 110] width 24 height 7
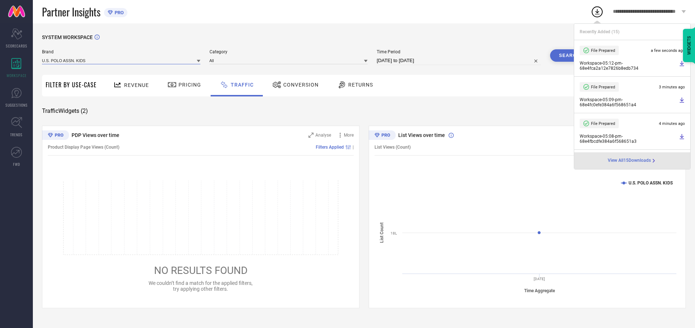
click at [122, 60] on input at bounding box center [121, 61] width 158 height 8
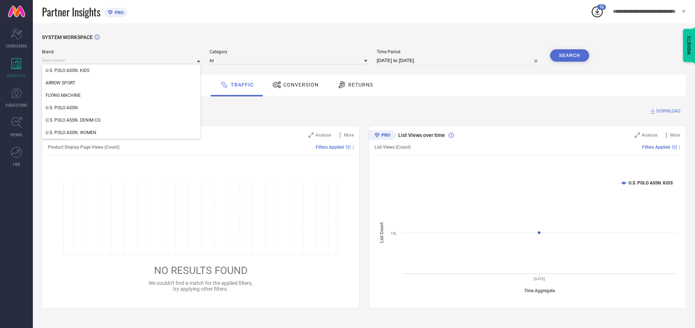
click at [122, 108] on div "U.S. POLO ASSN." at bounding box center [121, 107] width 158 height 12
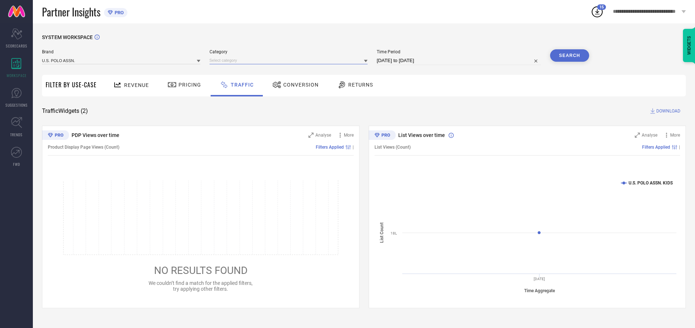
click at [290, 60] on input at bounding box center [288, 61] width 158 height 8
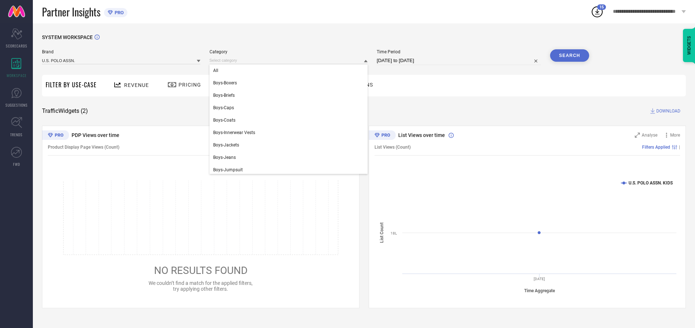
click at [290, 70] on div "All" at bounding box center [288, 70] width 158 height 12
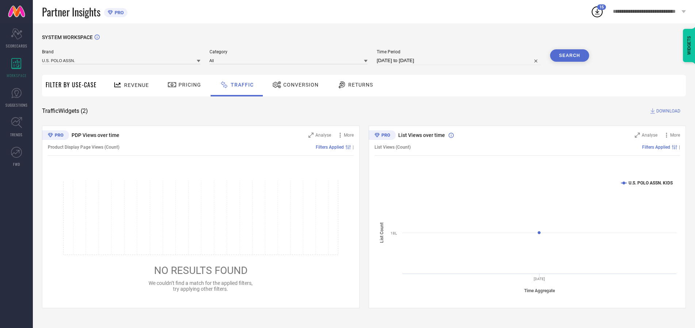
click at [569, 55] on button "Search" at bounding box center [569, 55] width 39 height 12
click at [667, 111] on span "DOWNLOAD" at bounding box center [668, 110] width 24 height 7
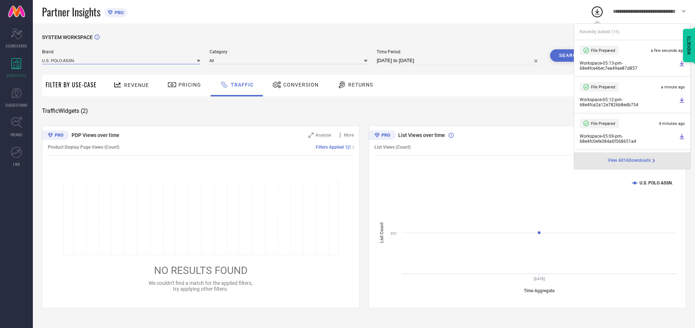
click at [122, 60] on input at bounding box center [121, 61] width 158 height 8
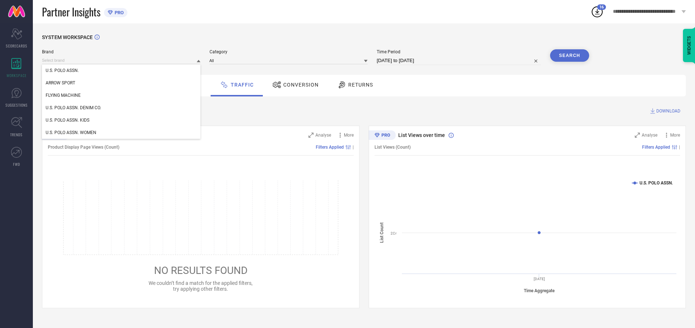
click at [122, 108] on div "U.S. POLO ASSN. DENIM CO." at bounding box center [121, 107] width 158 height 12
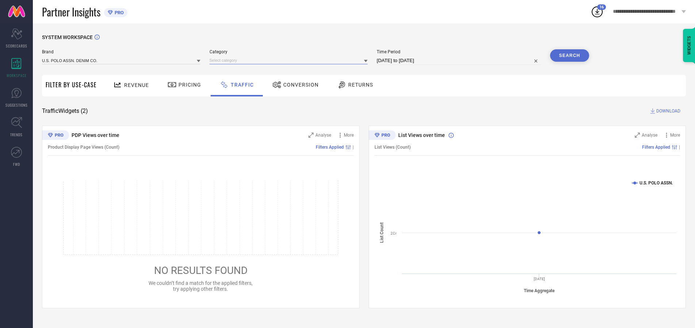
click at [290, 60] on input at bounding box center [288, 61] width 158 height 8
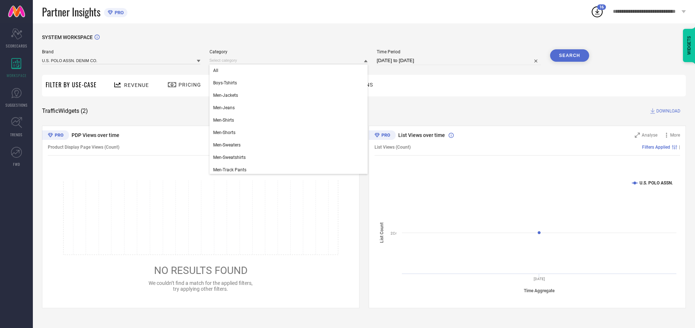
click at [290, 70] on div "All" at bounding box center [288, 70] width 158 height 12
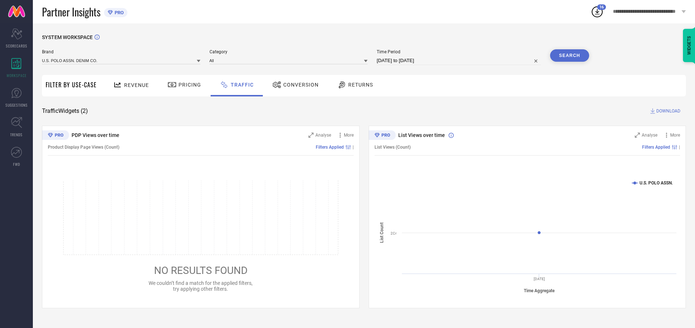
click at [569, 55] on button "Search" at bounding box center [569, 55] width 39 height 12
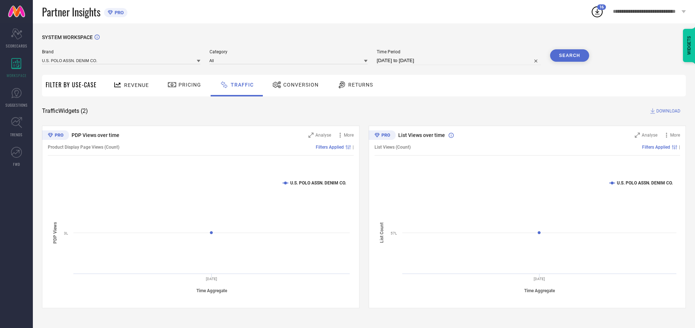
click at [667, 111] on span "DOWNLOAD" at bounding box center [668, 110] width 24 height 7
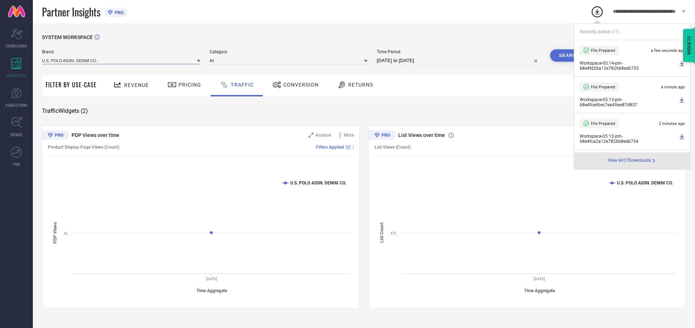
click at [122, 60] on input at bounding box center [121, 61] width 158 height 8
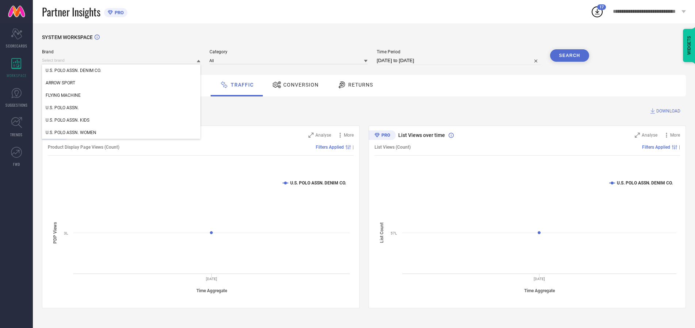
click at [122, 132] on div "U.S. POLO ASSN. WOMEN" at bounding box center [121, 132] width 158 height 12
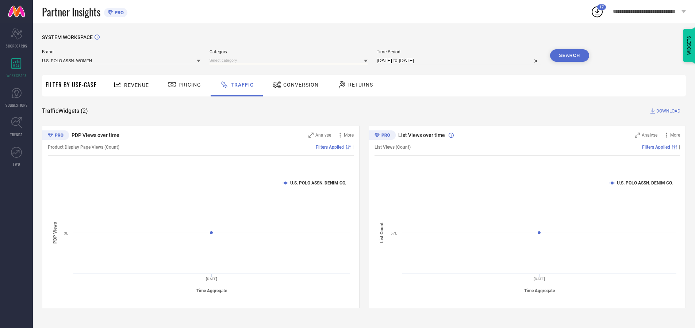
click at [290, 60] on input at bounding box center [288, 61] width 158 height 8
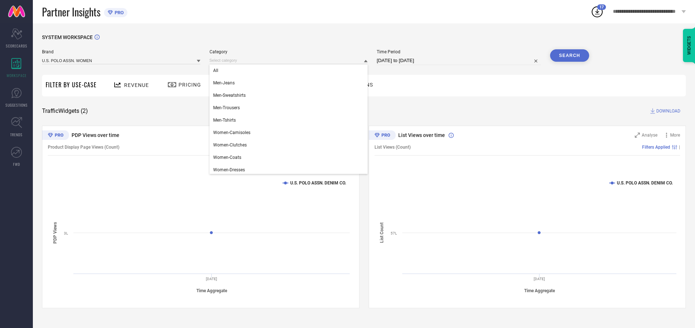
click at [290, 70] on div "All" at bounding box center [288, 70] width 158 height 12
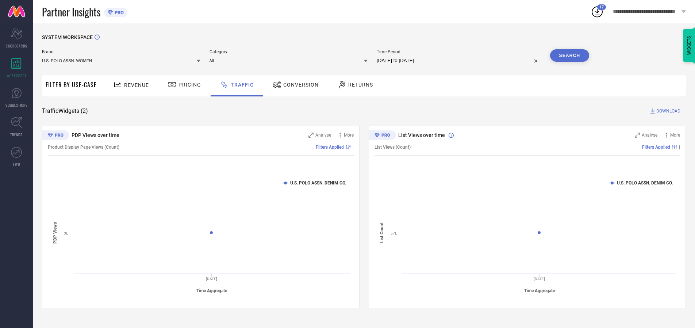
click at [569, 55] on button "Search" at bounding box center [569, 55] width 39 height 12
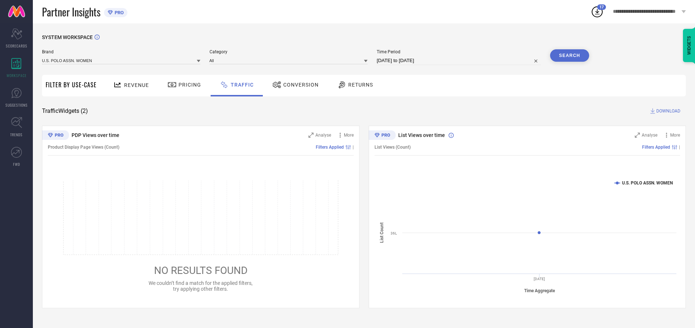
click at [667, 111] on span "DOWNLOAD" at bounding box center [668, 110] width 24 height 7
click at [460, 61] on input at bounding box center [459, 60] width 164 height 9
select select "9"
select select "2025"
select select "10"
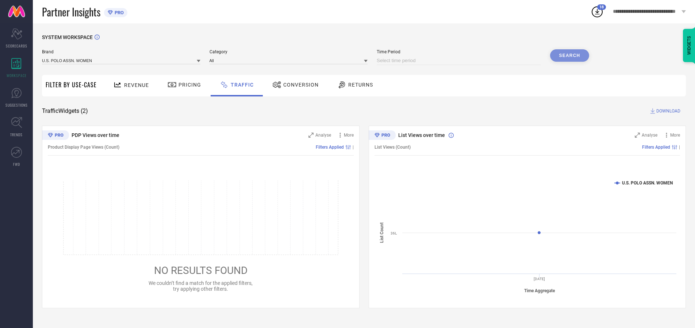
select select "2025"
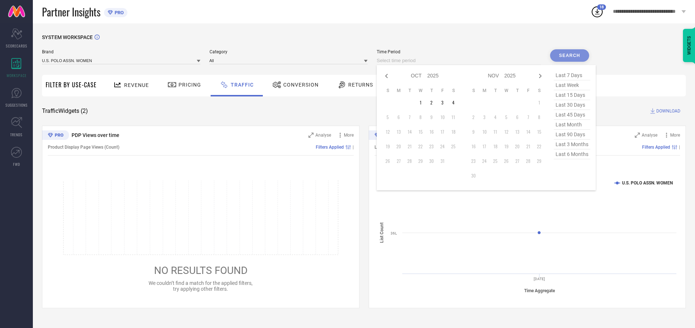
click at [434, 103] on td "2" at bounding box center [431, 102] width 11 height 11
type input "[DATE] to [DATE]"
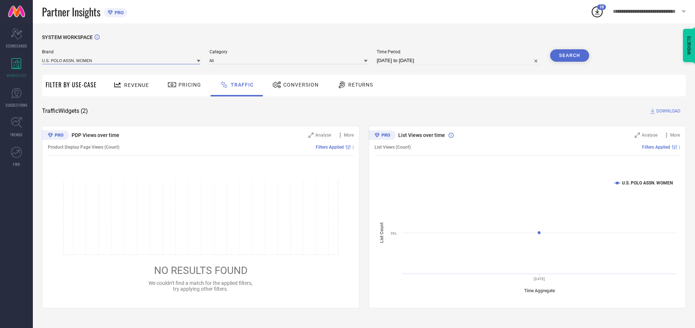
click at [122, 60] on input at bounding box center [121, 61] width 158 height 8
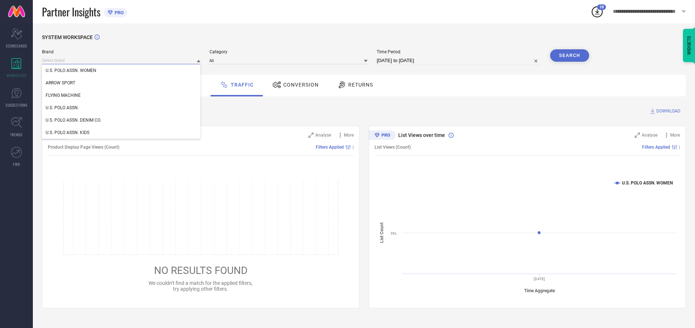
click at [122, 60] on input at bounding box center [121, 61] width 158 height 8
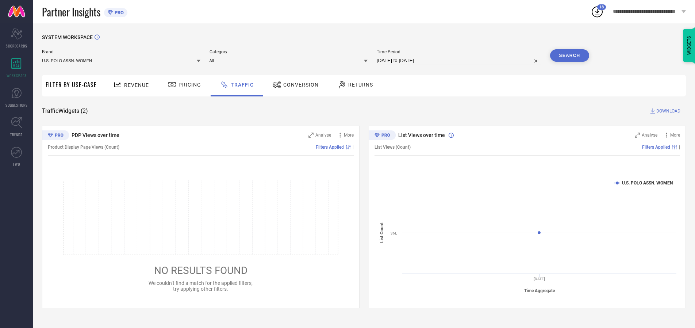
click at [122, 60] on input at bounding box center [121, 61] width 158 height 8
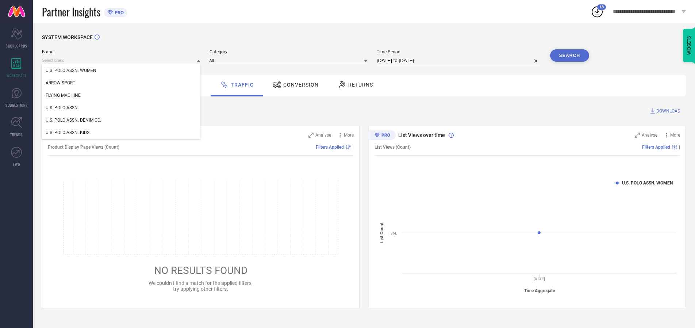
click at [122, 70] on div "U.S. POLO ASSN. WOMEN" at bounding box center [121, 70] width 158 height 12
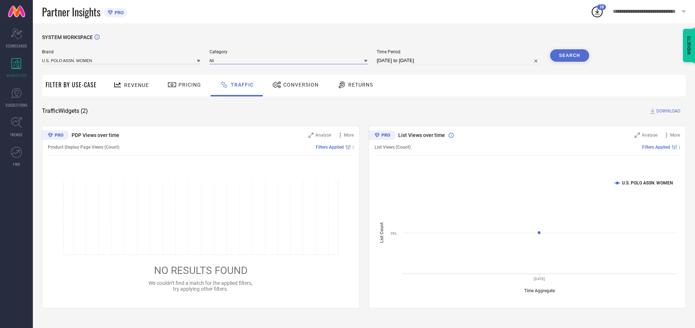
click at [290, 60] on input at bounding box center [288, 61] width 158 height 8
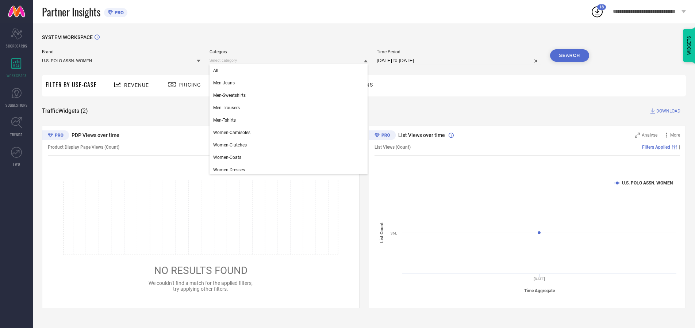
click at [290, 70] on div "All" at bounding box center [288, 70] width 158 height 12
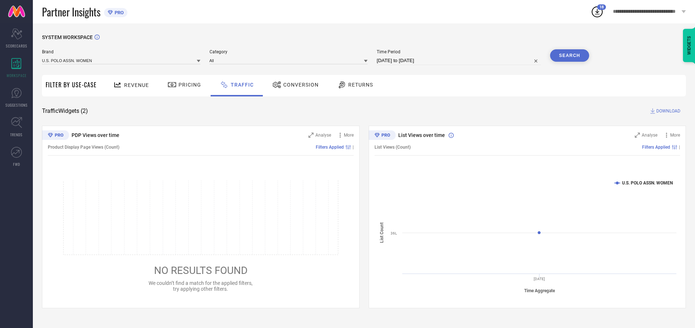
click at [569, 55] on button "Search" at bounding box center [569, 55] width 39 height 12
click at [667, 111] on span "DOWNLOAD" at bounding box center [668, 110] width 24 height 7
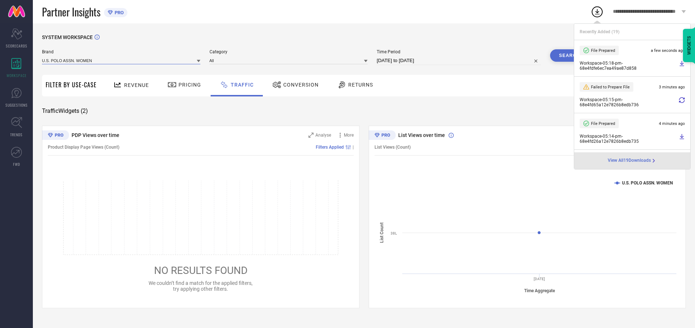
click at [122, 60] on input at bounding box center [121, 61] width 158 height 8
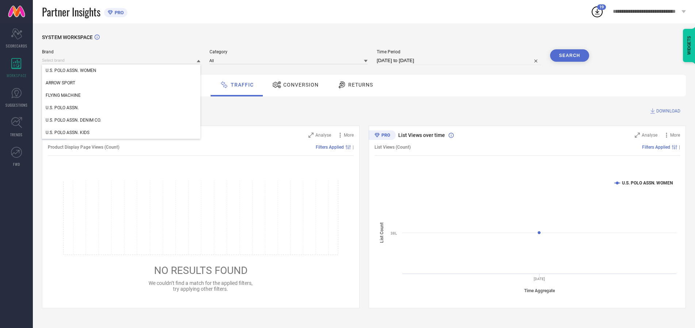
click at [122, 108] on div "U.S. POLO ASSN." at bounding box center [121, 107] width 158 height 12
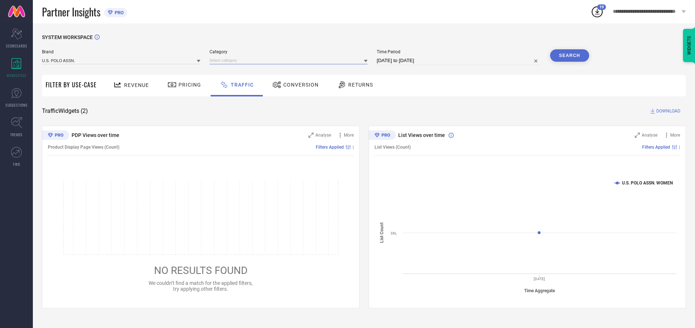
click at [290, 60] on input at bounding box center [288, 61] width 158 height 8
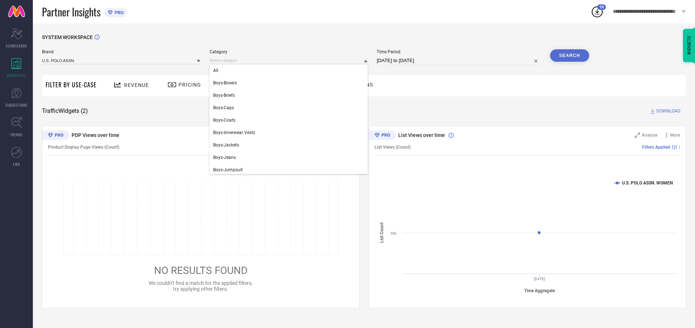
click at [290, 70] on div "All" at bounding box center [288, 70] width 158 height 12
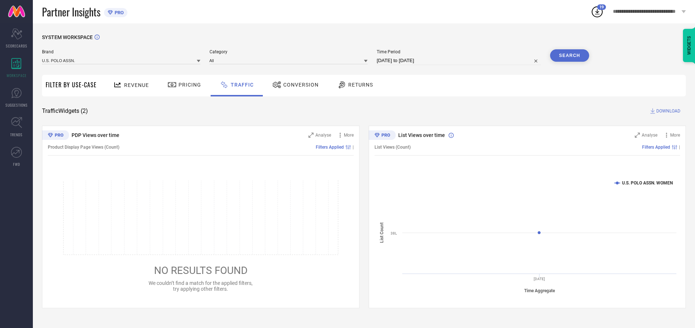
click at [569, 55] on button "Search" at bounding box center [569, 55] width 39 height 12
click at [667, 111] on span "DOWNLOAD" at bounding box center [668, 110] width 24 height 7
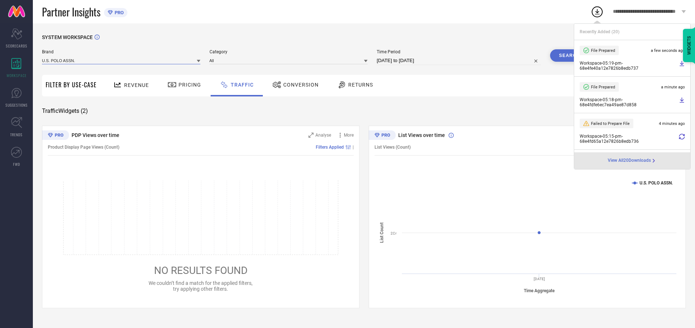
click at [122, 60] on input at bounding box center [121, 61] width 158 height 8
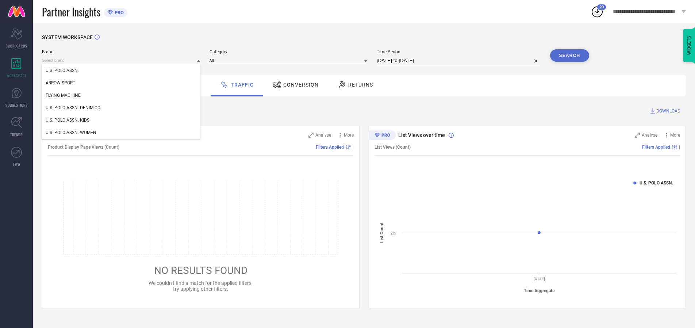
click at [122, 108] on div "U.S. POLO ASSN. DENIM CO." at bounding box center [121, 107] width 158 height 12
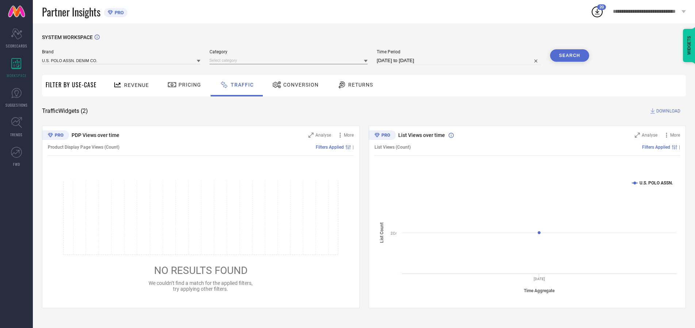
click at [290, 60] on input at bounding box center [288, 61] width 158 height 8
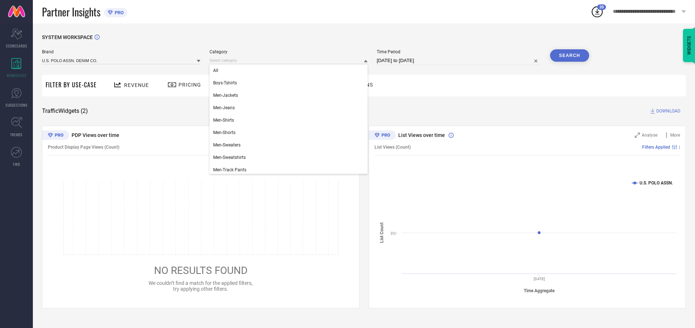
click at [290, 70] on div "All" at bounding box center [288, 70] width 158 height 12
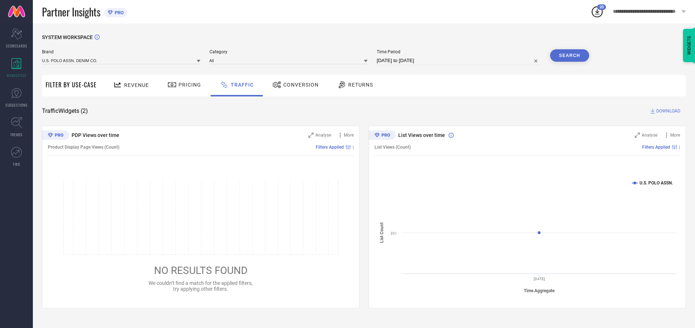
click at [569, 55] on button "Search" at bounding box center [569, 55] width 39 height 12
click at [667, 111] on span "DOWNLOAD" at bounding box center [668, 110] width 24 height 7
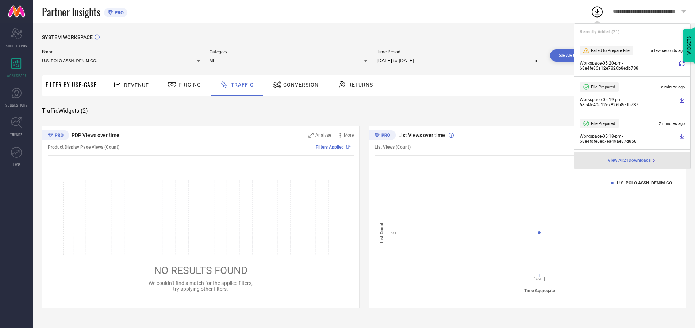
click at [122, 60] on input at bounding box center [121, 61] width 158 height 8
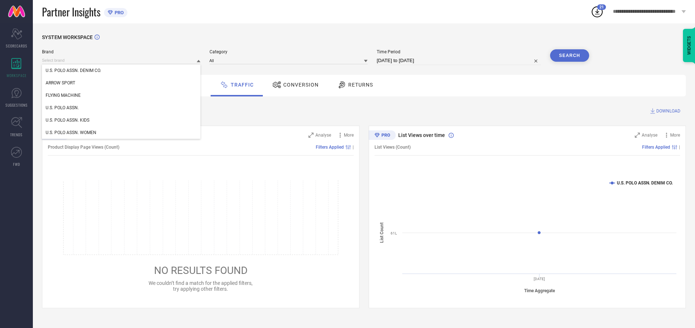
click at [122, 120] on div "U.S. POLO ASSN. KIDS" at bounding box center [121, 120] width 158 height 12
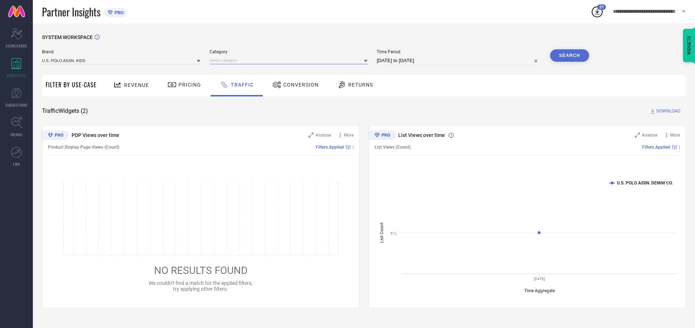
click at [290, 60] on input at bounding box center [288, 61] width 158 height 8
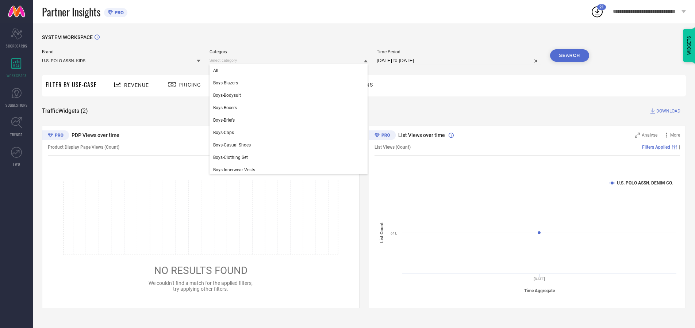
click at [290, 70] on div "All" at bounding box center [288, 70] width 158 height 12
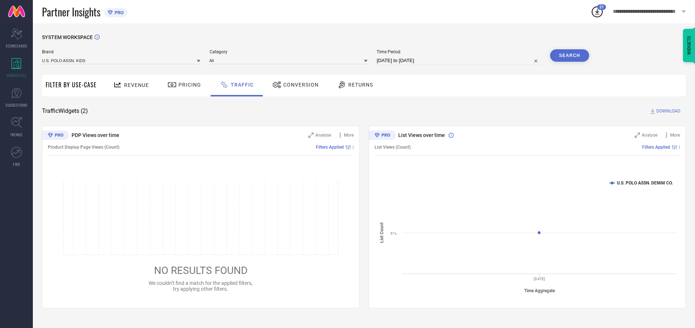
click at [569, 55] on button "Search" at bounding box center [569, 55] width 39 height 12
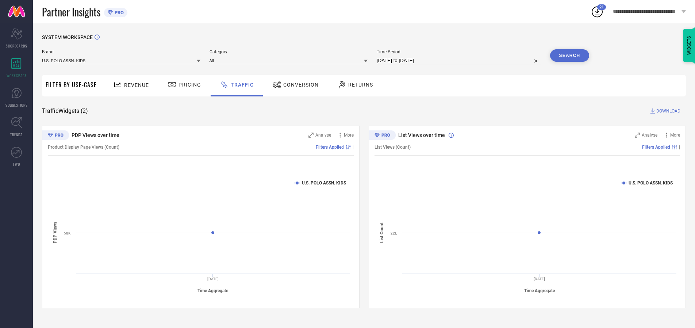
click at [667, 111] on span "DOWNLOAD" at bounding box center [668, 110] width 24 height 7
click at [460, 61] on input at bounding box center [459, 60] width 164 height 9
select select "9"
select select "2025"
select select "10"
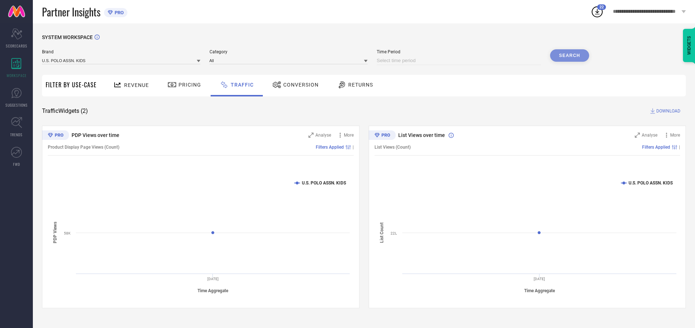
select select "2025"
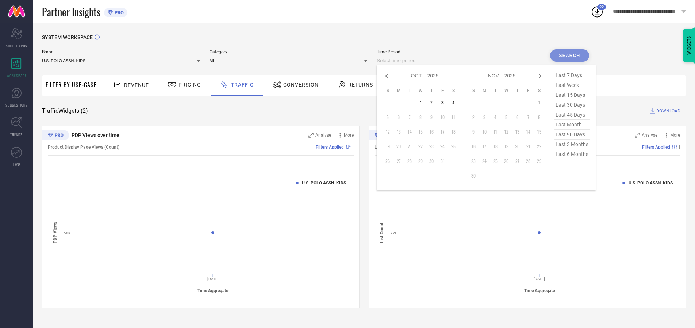
click at [444, 103] on td "3" at bounding box center [442, 102] width 11 height 11
type input "[DATE] to [DATE]"
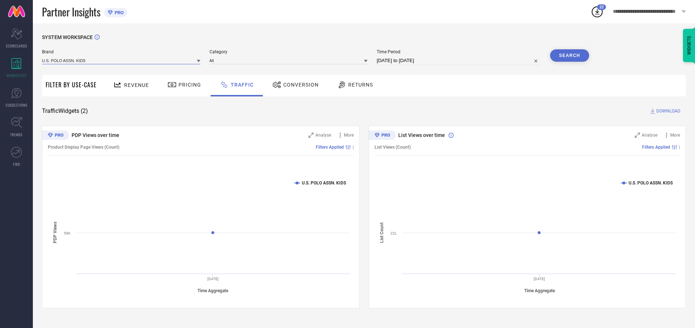
click at [122, 60] on input at bounding box center [121, 61] width 158 height 8
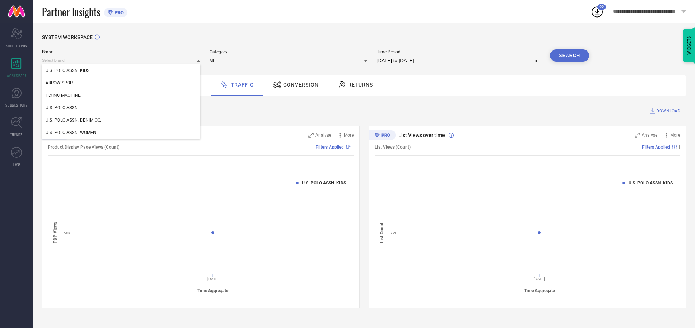
click at [122, 60] on input at bounding box center [121, 61] width 158 height 8
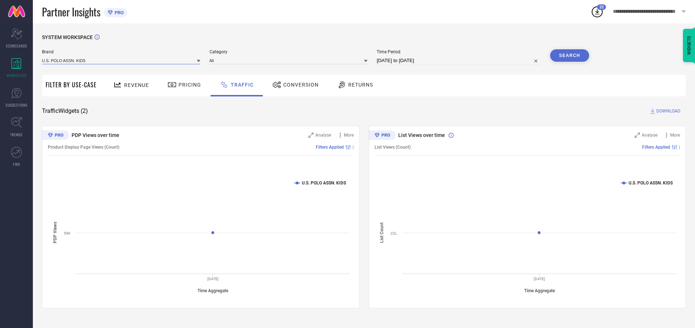
click at [122, 60] on input at bounding box center [121, 61] width 158 height 8
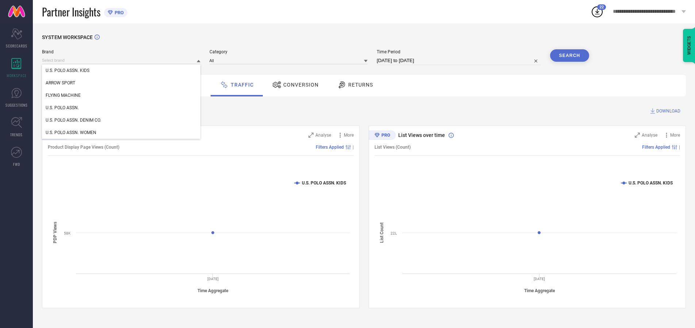
click at [122, 70] on div "U.S. POLO ASSN. KIDS" at bounding box center [121, 70] width 158 height 12
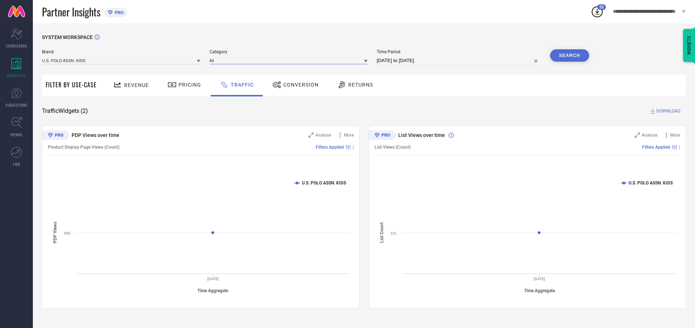
click at [290, 60] on input at bounding box center [288, 61] width 158 height 8
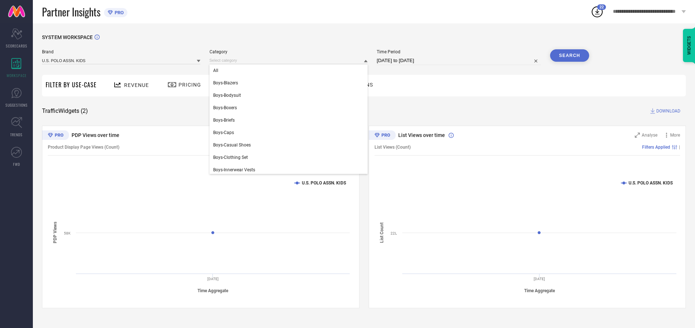
click at [290, 70] on div "All" at bounding box center [288, 70] width 158 height 12
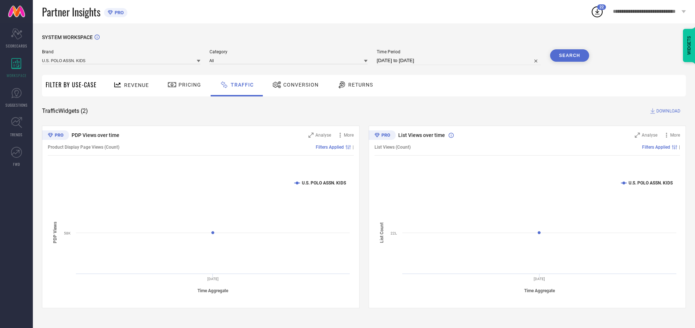
click at [569, 55] on button "Search" at bounding box center [569, 55] width 39 height 12
click at [667, 111] on span "DOWNLOAD" at bounding box center [668, 110] width 24 height 7
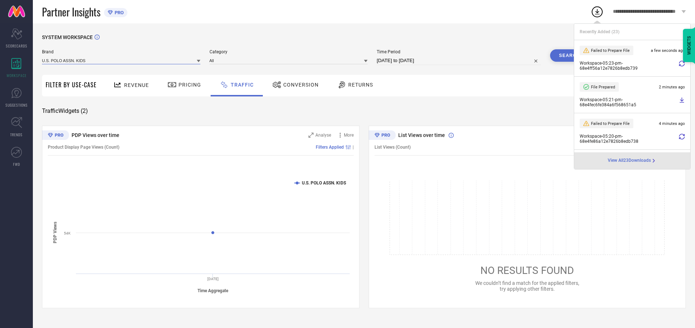
click at [122, 60] on input at bounding box center [121, 61] width 158 height 8
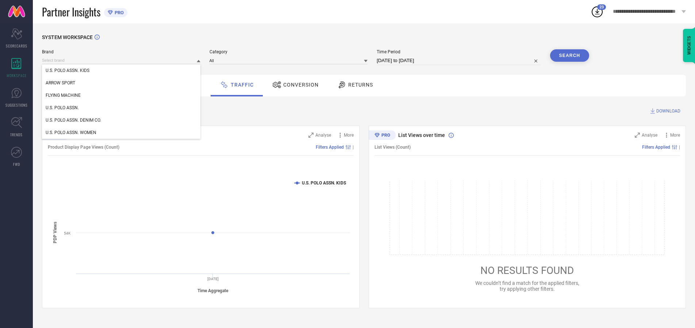
click at [122, 108] on div "U.S. POLO ASSN." at bounding box center [121, 107] width 158 height 12
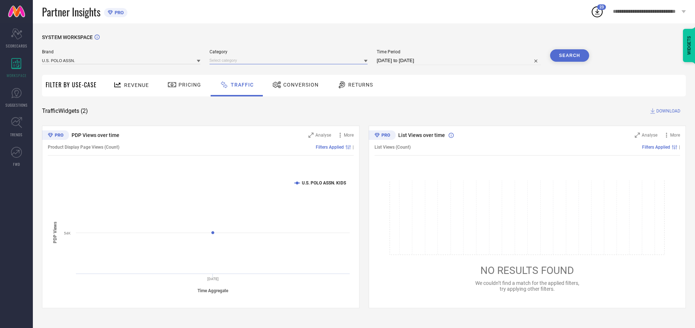
click at [290, 60] on input at bounding box center [288, 61] width 158 height 8
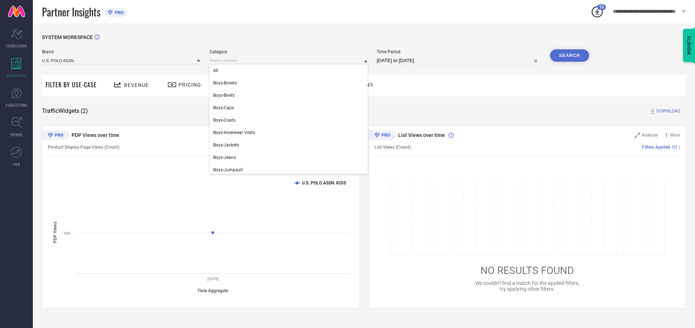
click at [290, 70] on div "All" at bounding box center [288, 70] width 158 height 12
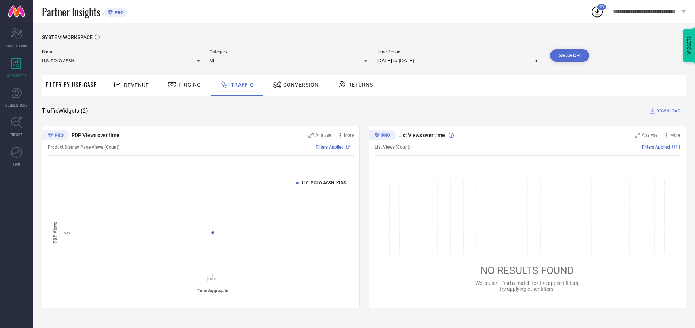
click at [569, 55] on button "Search" at bounding box center [569, 55] width 39 height 12
click at [667, 111] on span "DOWNLOAD" at bounding box center [668, 110] width 24 height 7
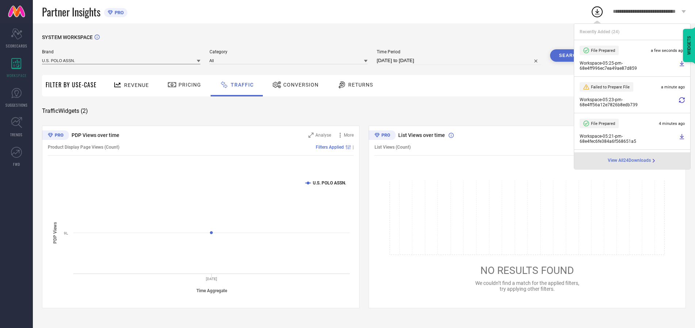
click at [122, 60] on input at bounding box center [121, 61] width 158 height 8
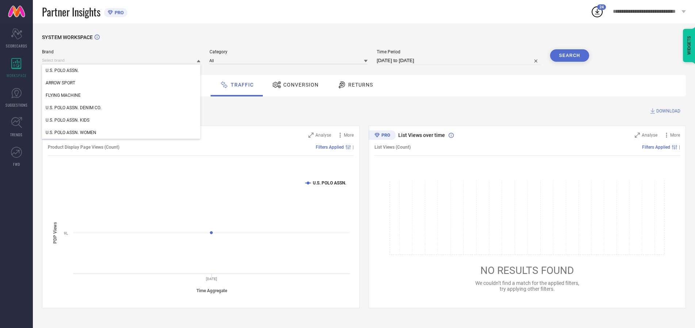
click at [122, 108] on div "U.S. POLO ASSN. DENIM CO." at bounding box center [121, 107] width 158 height 12
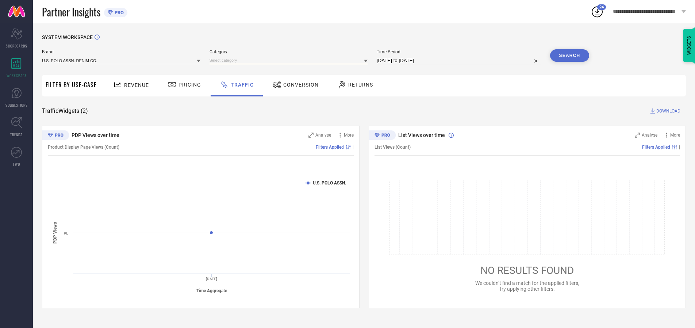
click at [290, 60] on input at bounding box center [288, 61] width 158 height 8
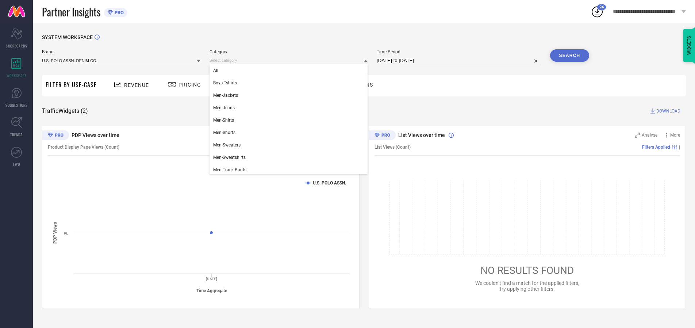
click at [290, 70] on div "All" at bounding box center [288, 70] width 158 height 12
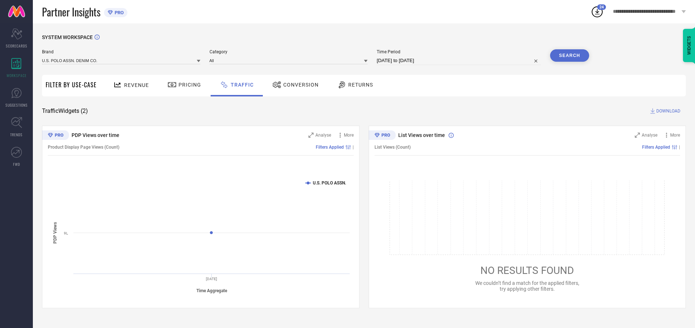
click at [569, 55] on button "Search" at bounding box center [569, 55] width 39 height 12
click at [667, 111] on span "DOWNLOAD" at bounding box center [668, 110] width 24 height 7
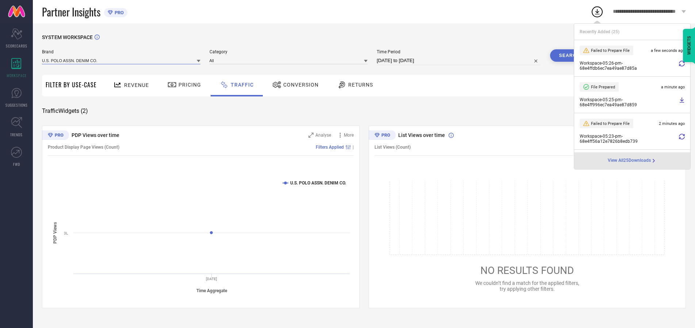
click at [122, 60] on input at bounding box center [121, 61] width 158 height 8
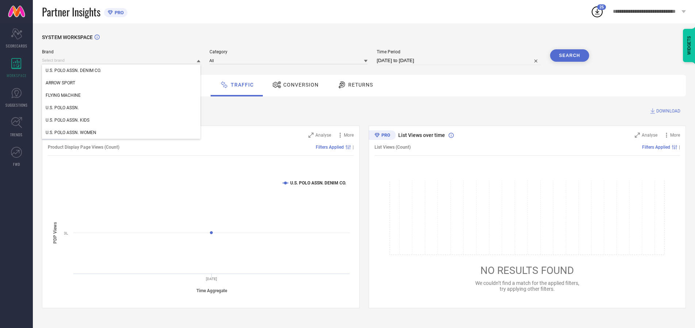
click at [122, 132] on div "U.S. POLO ASSN. WOMEN" at bounding box center [121, 132] width 158 height 12
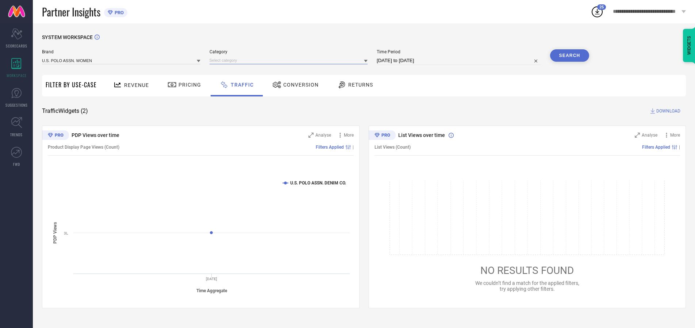
click at [290, 60] on input at bounding box center [288, 61] width 158 height 8
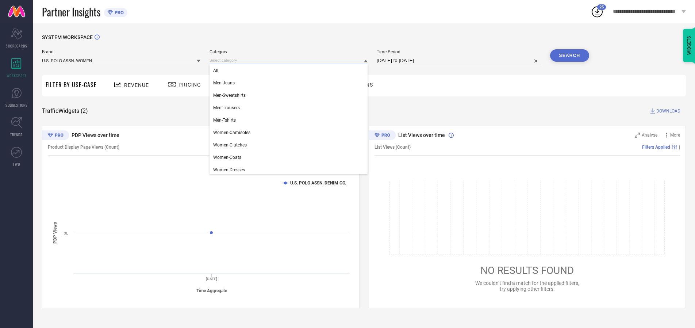
click at [290, 70] on div "All" at bounding box center [288, 70] width 158 height 12
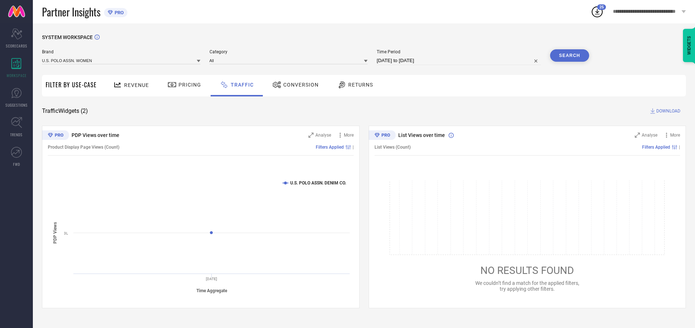
click at [569, 55] on button "Search" at bounding box center [569, 55] width 39 height 12
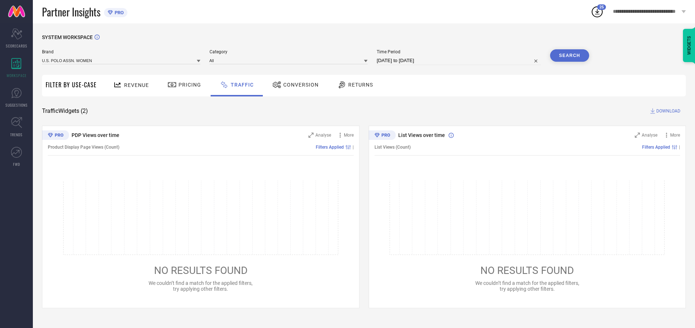
click at [667, 111] on span "DOWNLOAD" at bounding box center [668, 110] width 24 height 7
click at [460, 61] on input at bounding box center [459, 60] width 164 height 9
select select "9"
select select "2025"
select select "10"
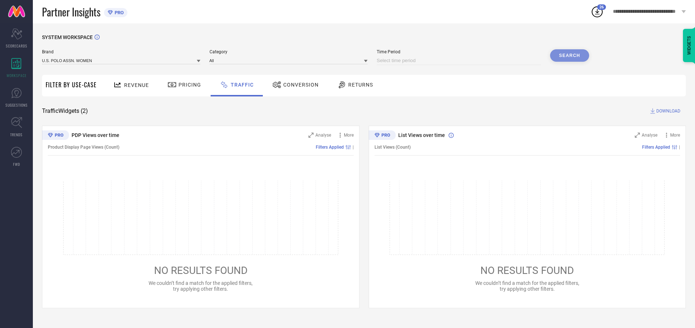
select select "2025"
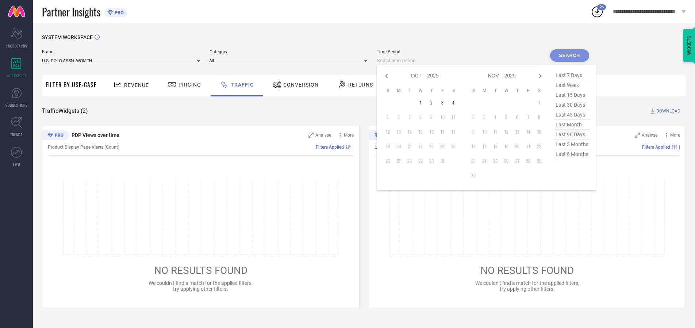
click at [455, 103] on td "4" at bounding box center [453, 102] width 11 height 11
type input "[DATE] to [DATE]"
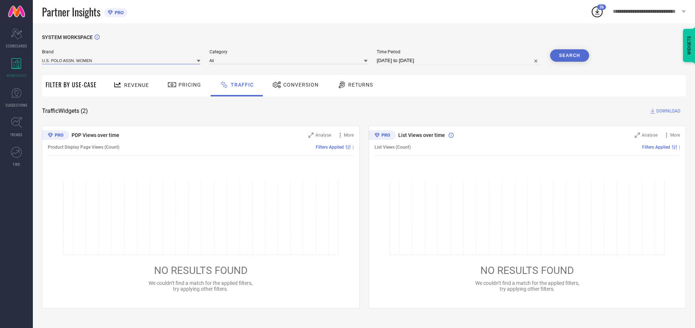
click at [122, 60] on input at bounding box center [121, 61] width 158 height 8
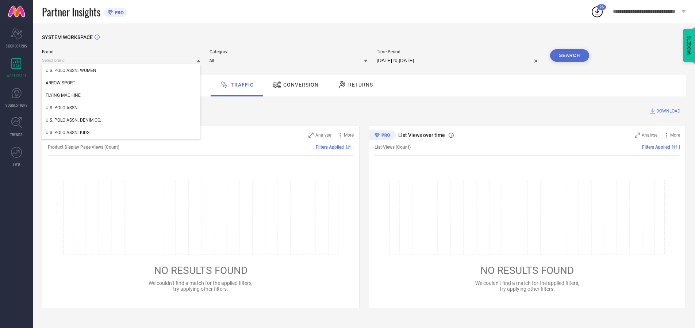
click at [122, 60] on input at bounding box center [121, 61] width 158 height 8
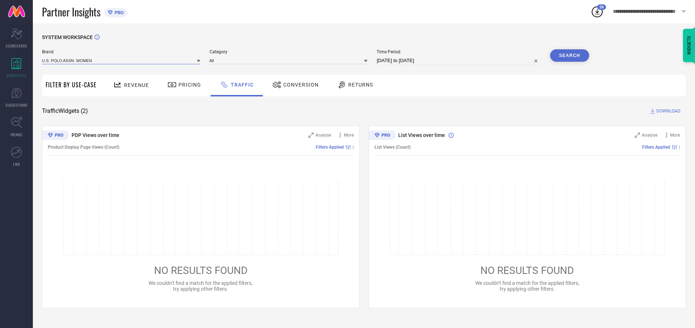
click at [122, 60] on input at bounding box center [121, 61] width 158 height 8
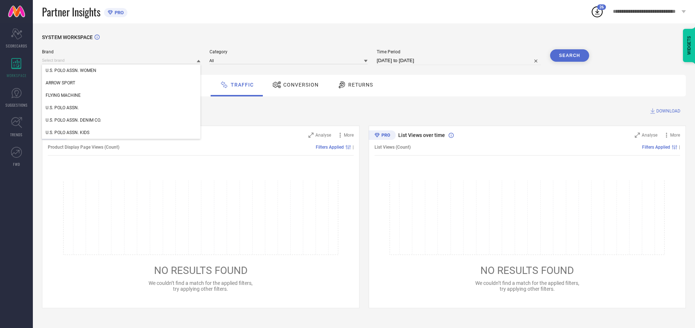
click at [122, 70] on div "U.S. POLO ASSN. WOMEN" at bounding box center [121, 70] width 158 height 12
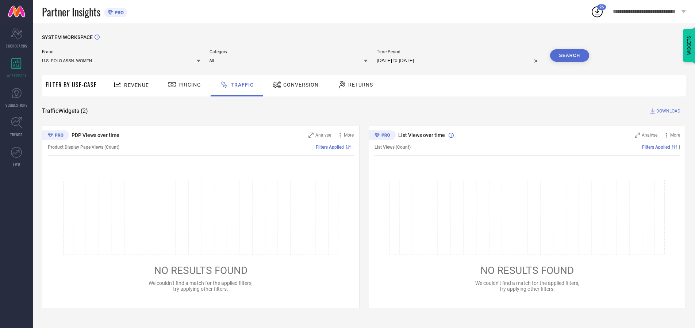
click at [290, 60] on input at bounding box center [288, 61] width 158 height 8
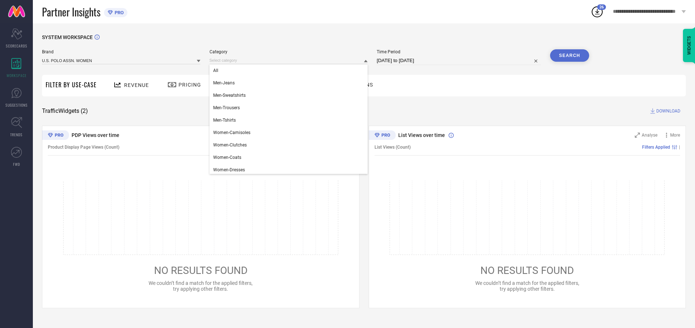
click at [290, 70] on div "All" at bounding box center [288, 70] width 158 height 12
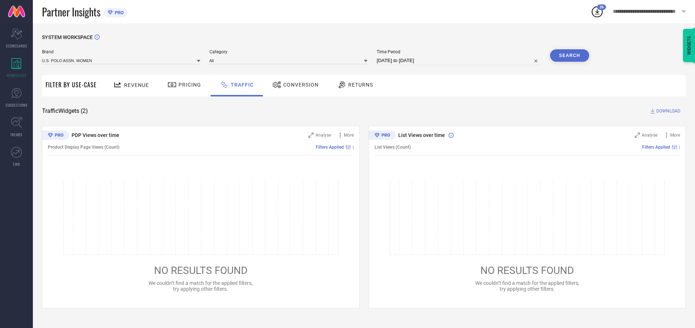
click at [569, 55] on button "Search" at bounding box center [569, 55] width 39 height 12
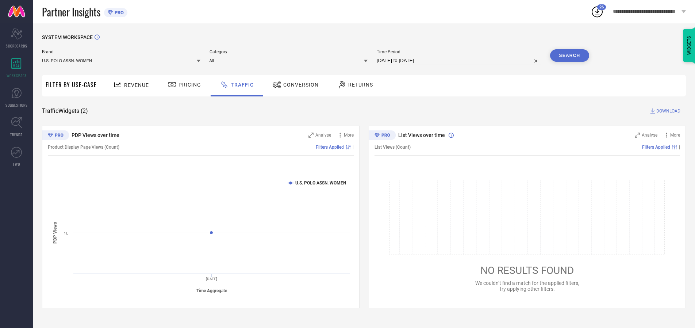
click at [667, 111] on span "DOWNLOAD" at bounding box center [668, 110] width 24 height 7
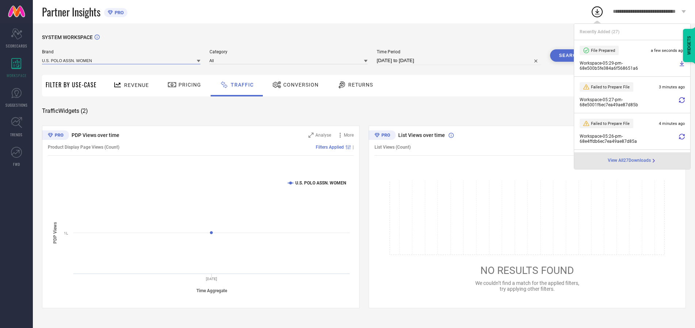
click at [122, 60] on input at bounding box center [121, 61] width 158 height 8
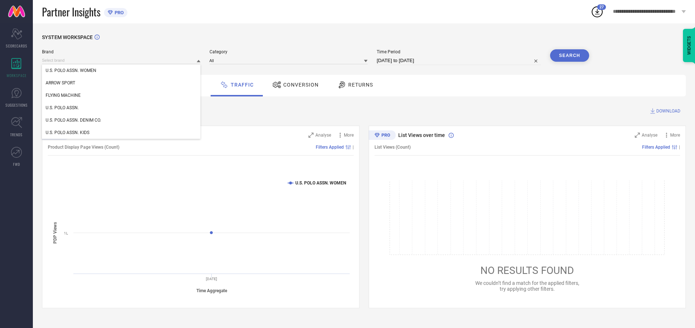
click at [122, 108] on div "U.S. POLO ASSN." at bounding box center [121, 107] width 158 height 12
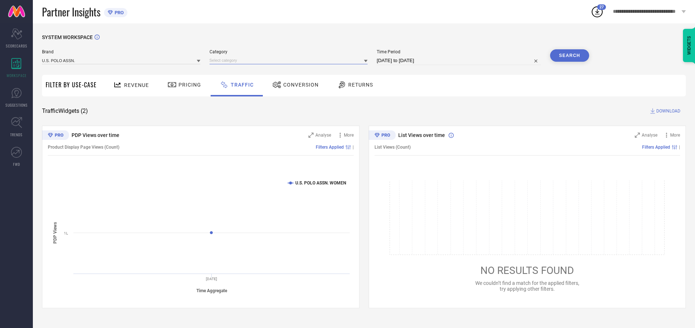
click at [290, 60] on input at bounding box center [288, 61] width 158 height 8
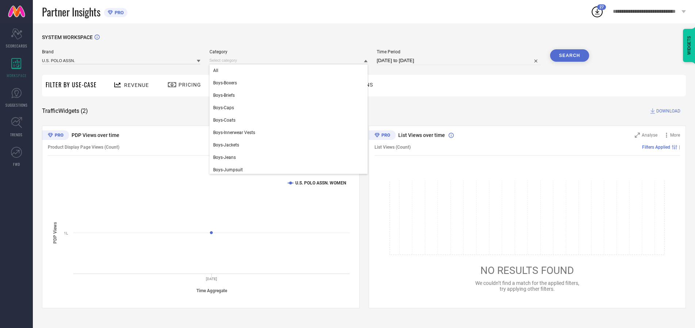
click at [290, 70] on div "All" at bounding box center [288, 70] width 158 height 12
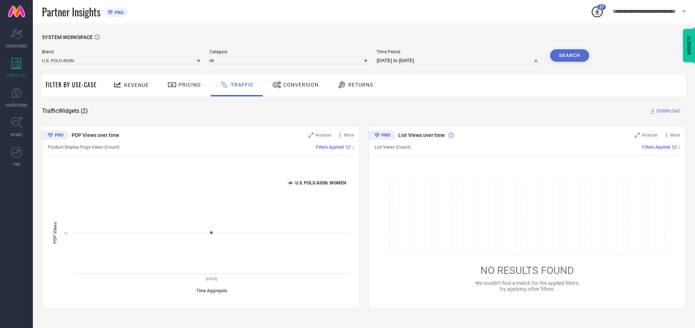
click at [569, 55] on button "Search" at bounding box center [569, 55] width 39 height 12
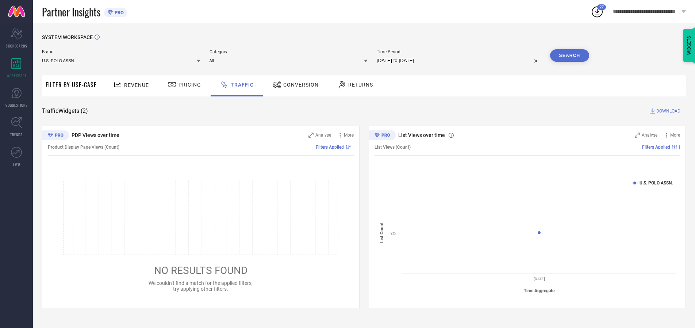
click at [667, 111] on span "DOWNLOAD" at bounding box center [668, 110] width 24 height 7
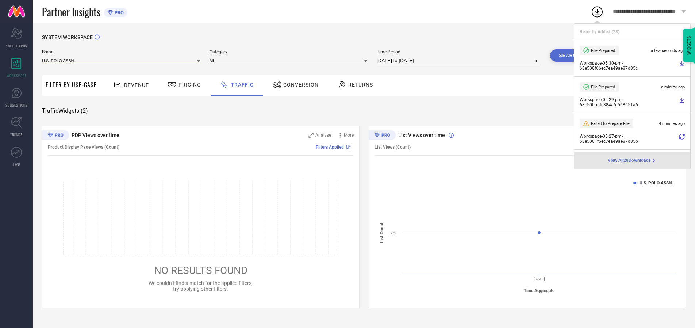
click at [122, 60] on input at bounding box center [121, 61] width 158 height 8
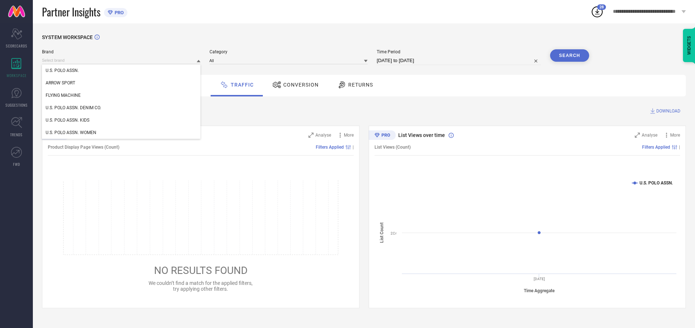
click at [122, 108] on div "U.S. POLO ASSN. DENIM CO." at bounding box center [121, 107] width 158 height 12
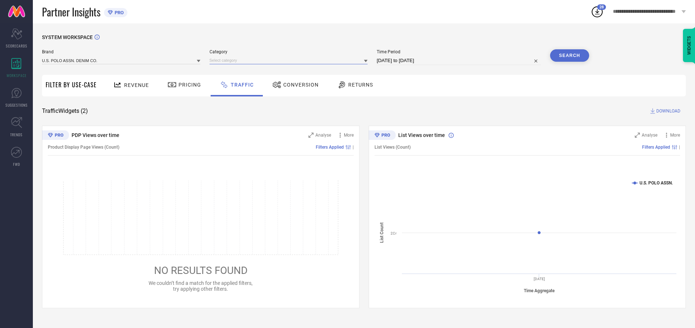
click at [290, 60] on input at bounding box center [288, 61] width 158 height 8
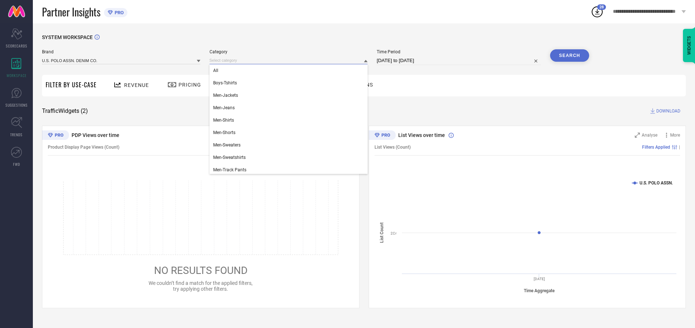
click at [290, 70] on div "All" at bounding box center [288, 70] width 158 height 12
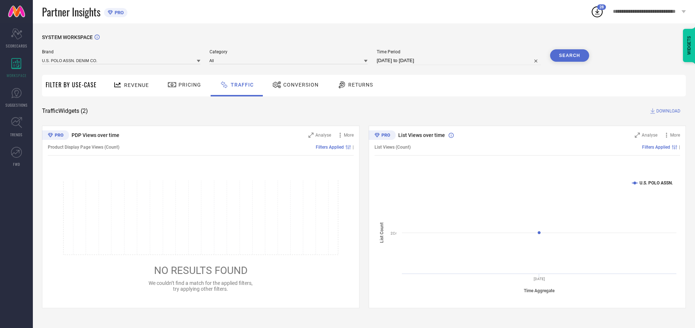
click at [569, 55] on button "Search" at bounding box center [569, 55] width 39 height 12
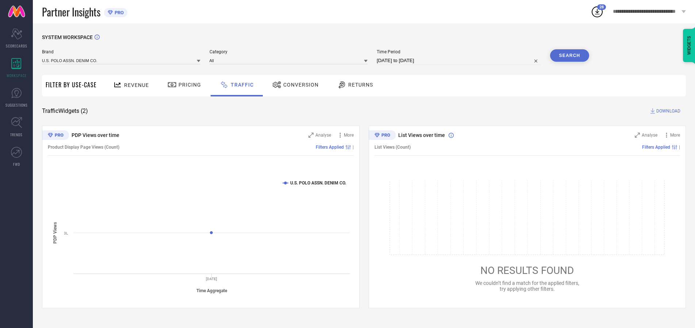
click at [667, 111] on span "DOWNLOAD" at bounding box center [668, 110] width 24 height 7
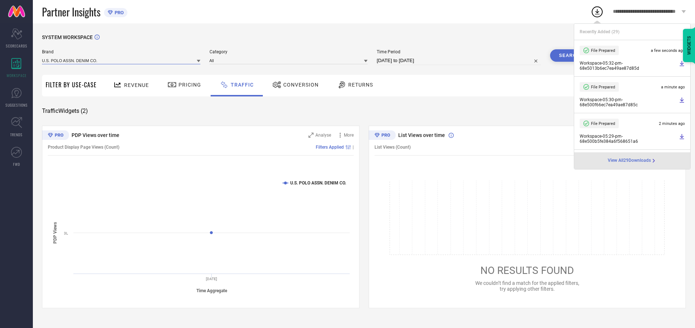
click at [122, 60] on input at bounding box center [121, 61] width 158 height 8
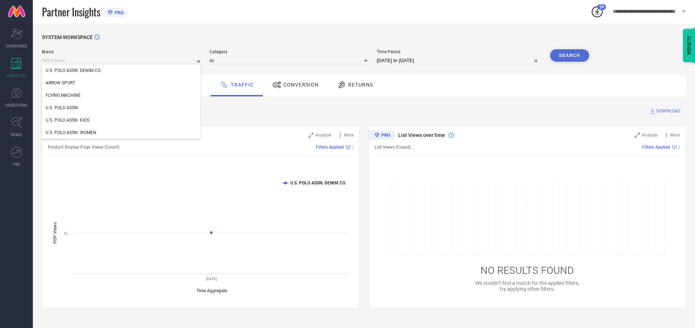
click at [122, 120] on div "U.S. POLO ASSN. KIDS" at bounding box center [121, 120] width 158 height 12
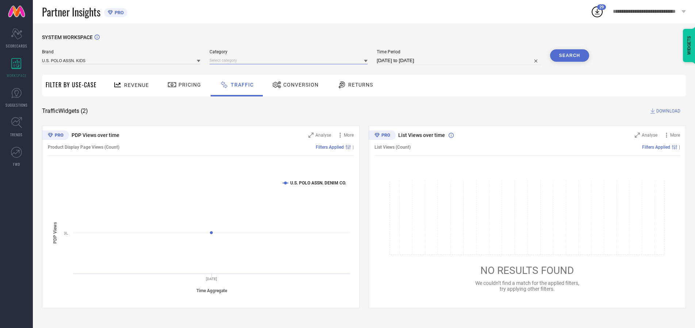
click at [290, 60] on input at bounding box center [288, 61] width 158 height 8
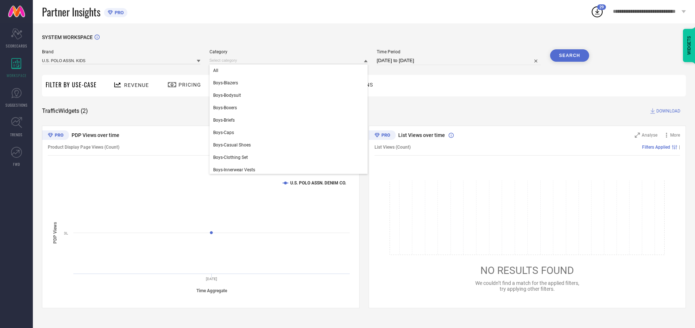
click at [290, 70] on div "All" at bounding box center [288, 70] width 158 height 12
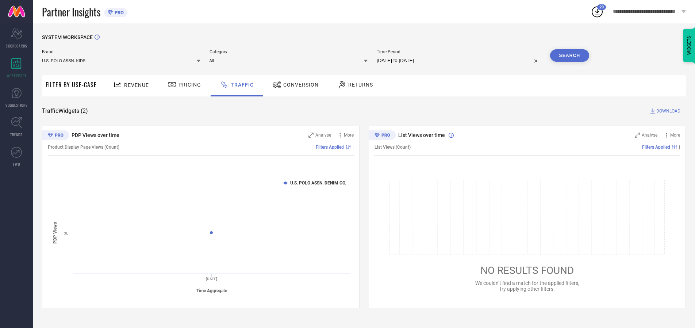
click at [569, 55] on button "Search" at bounding box center [569, 55] width 39 height 12
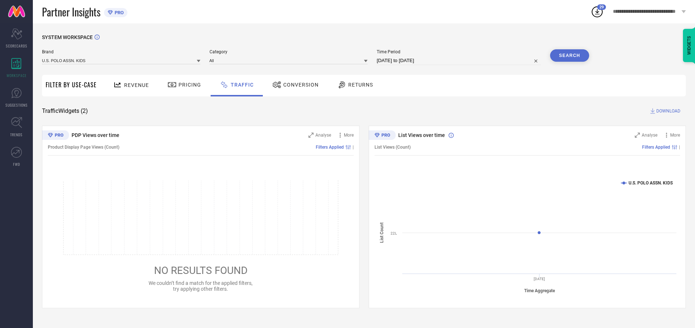
click at [667, 111] on span "DOWNLOAD" at bounding box center [668, 110] width 24 height 7
